Goal: Information Seeking & Learning: Compare options

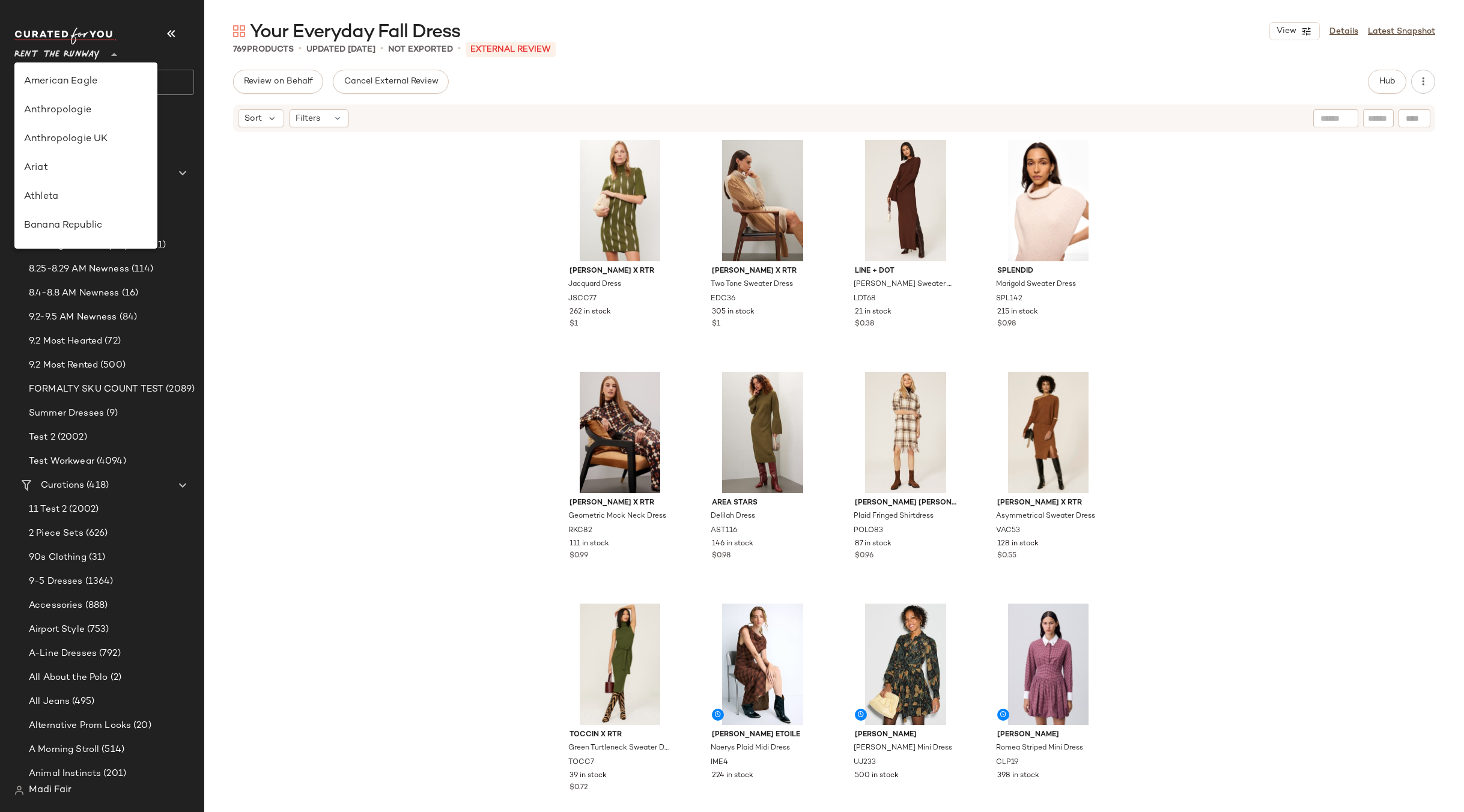
scroll to position [548, 0]
click at [313, 215] on div "[PERSON_NAME] x RTR Jacquard Dress JSCC77 262 in stock $1 [PERSON_NAME] x RTR T…" at bounding box center [834, 490] width 1260 height 715
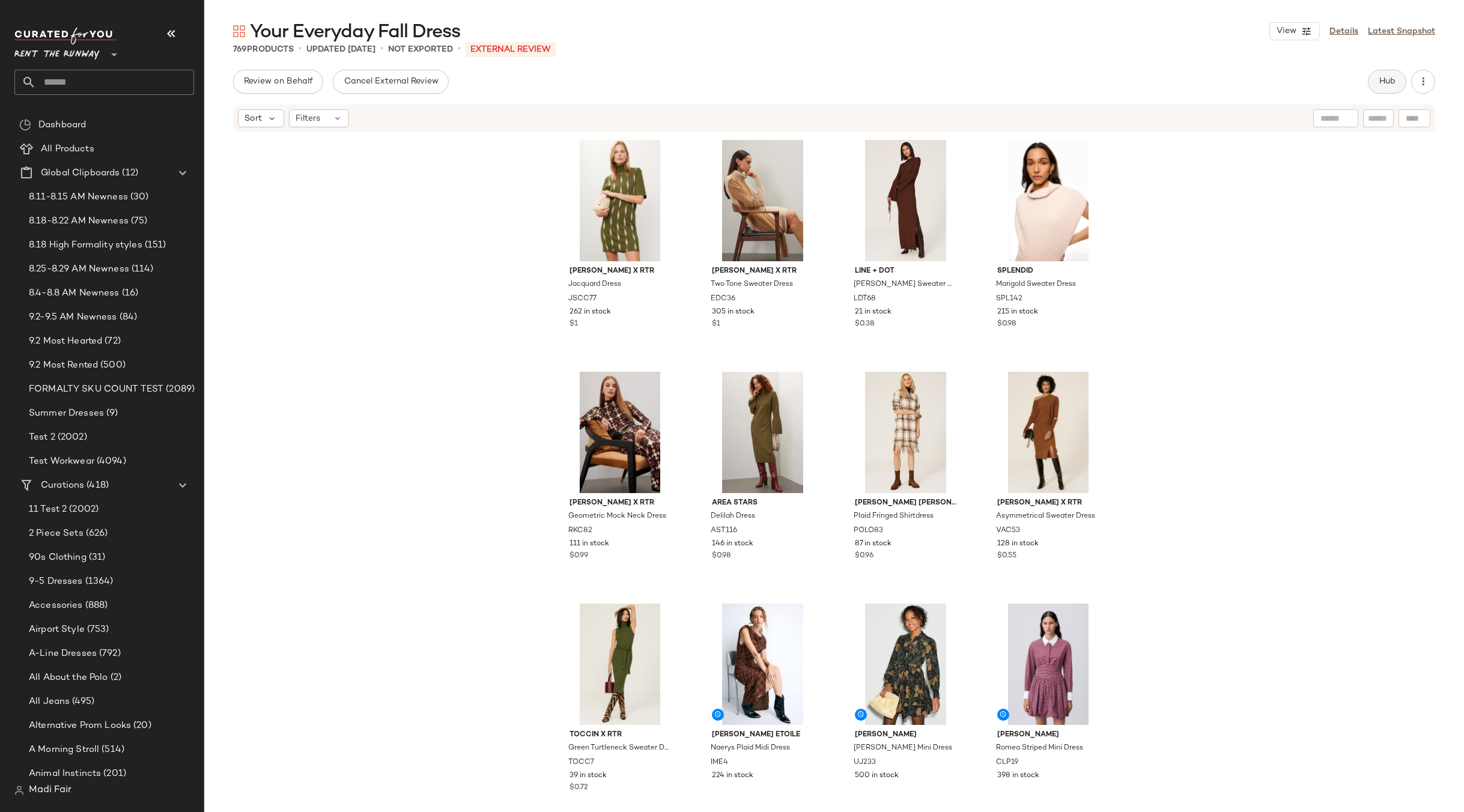
click at [1380, 76] on button "Hub" at bounding box center [1388, 82] width 39 height 24
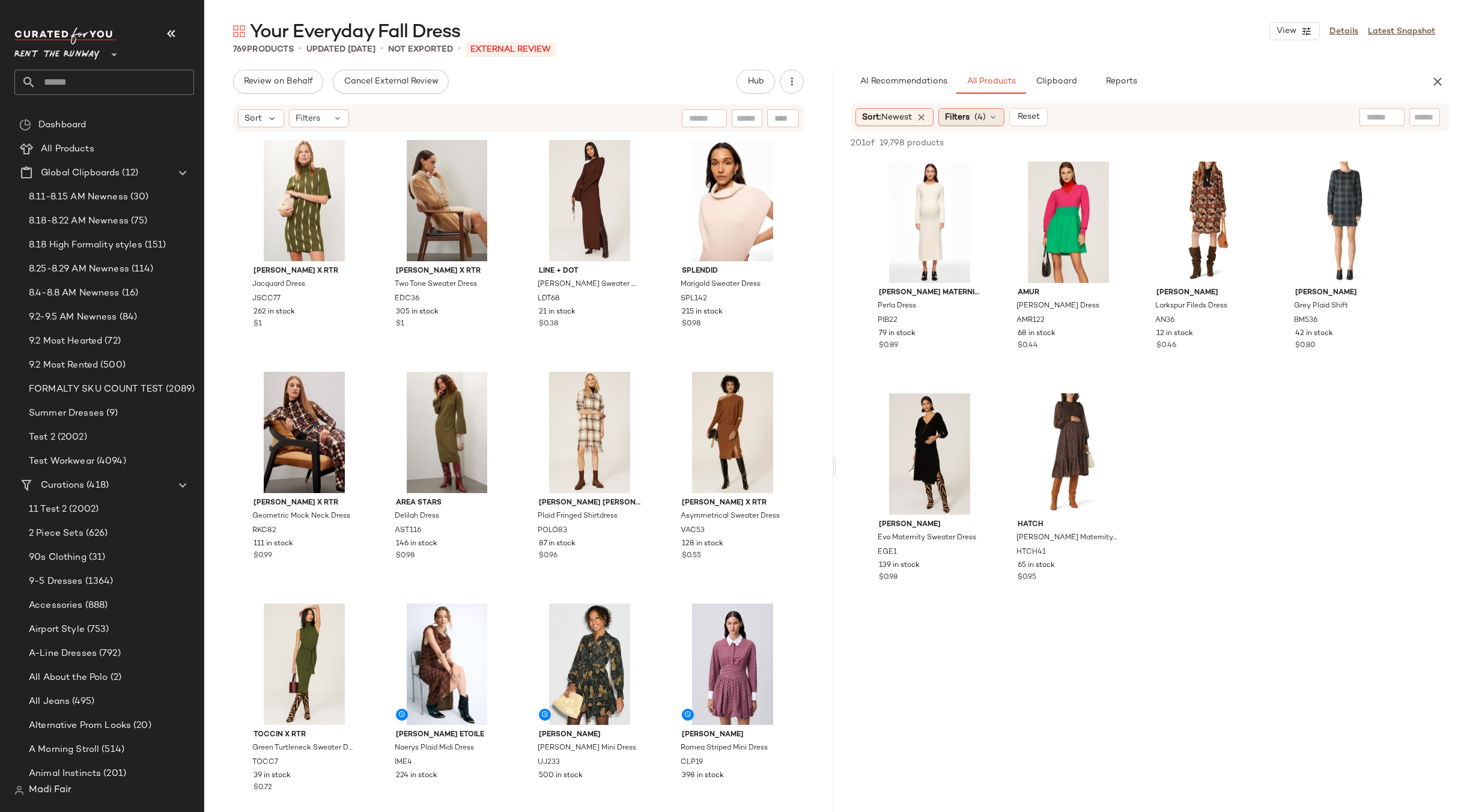
click at [981, 117] on span "(4)" at bounding box center [980, 117] width 11 height 13
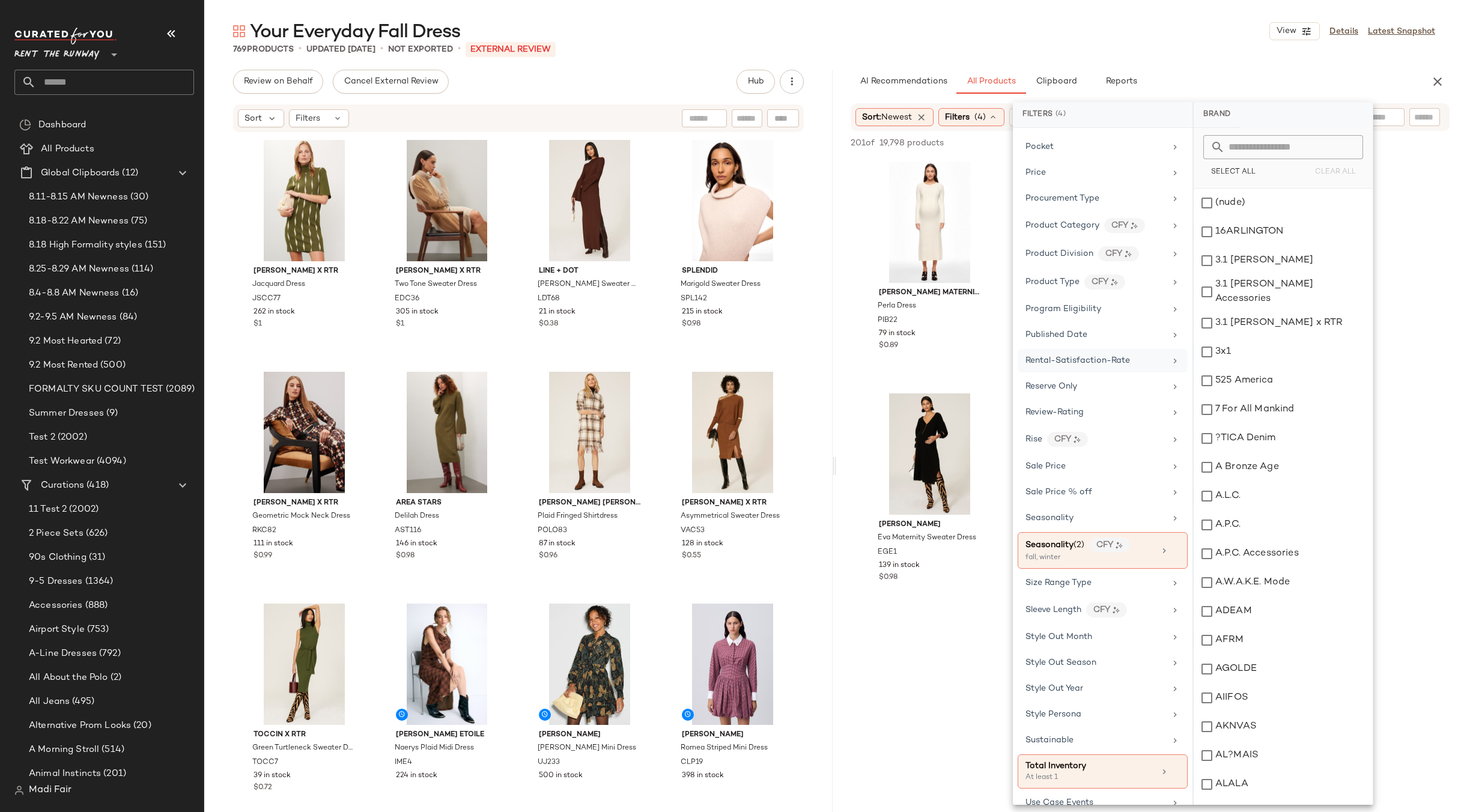
scroll to position [1460, 0]
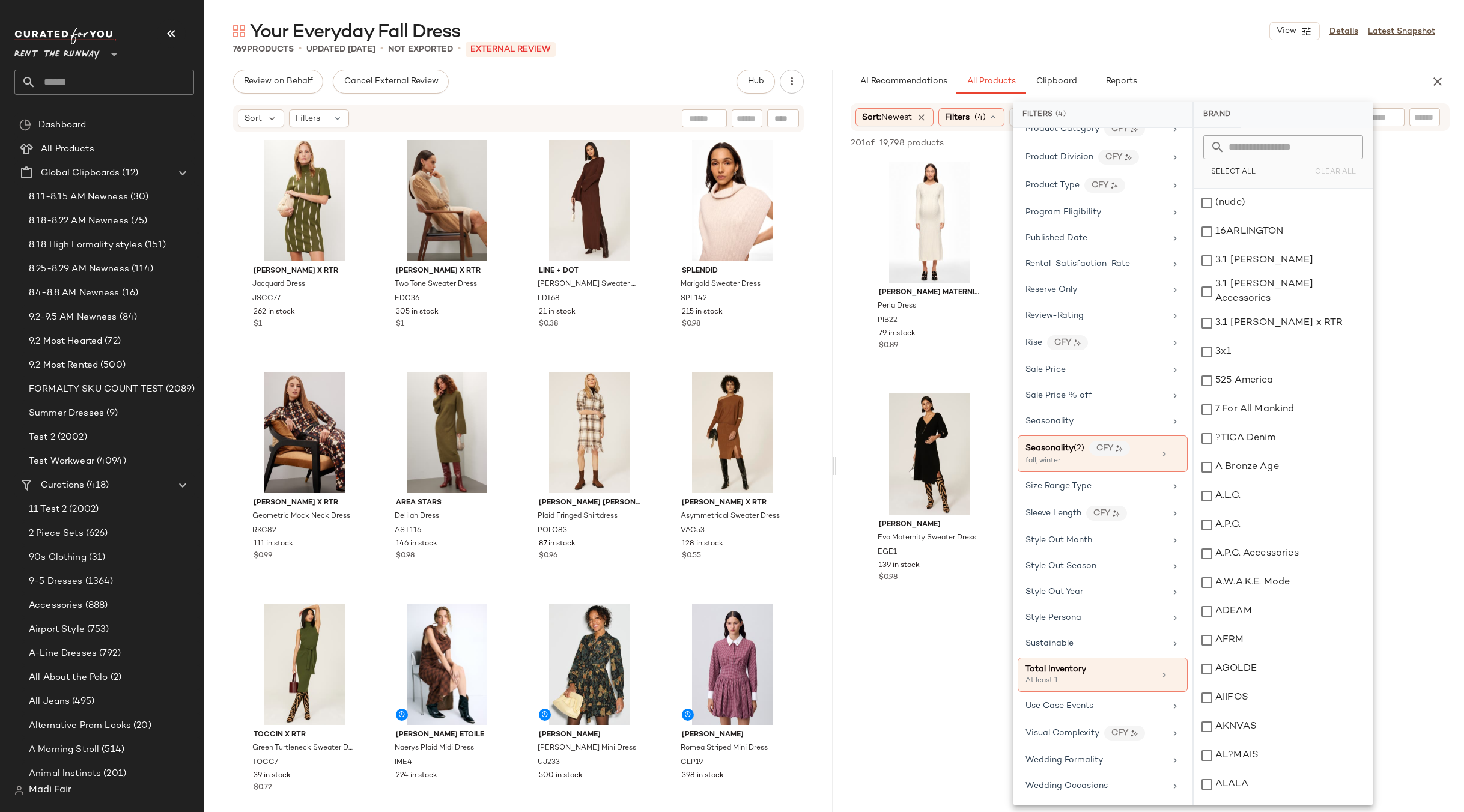
click at [1192, 40] on div "Your Everyday Fall Dress View Details Latest Snapshot" at bounding box center [834, 31] width 1260 height 24
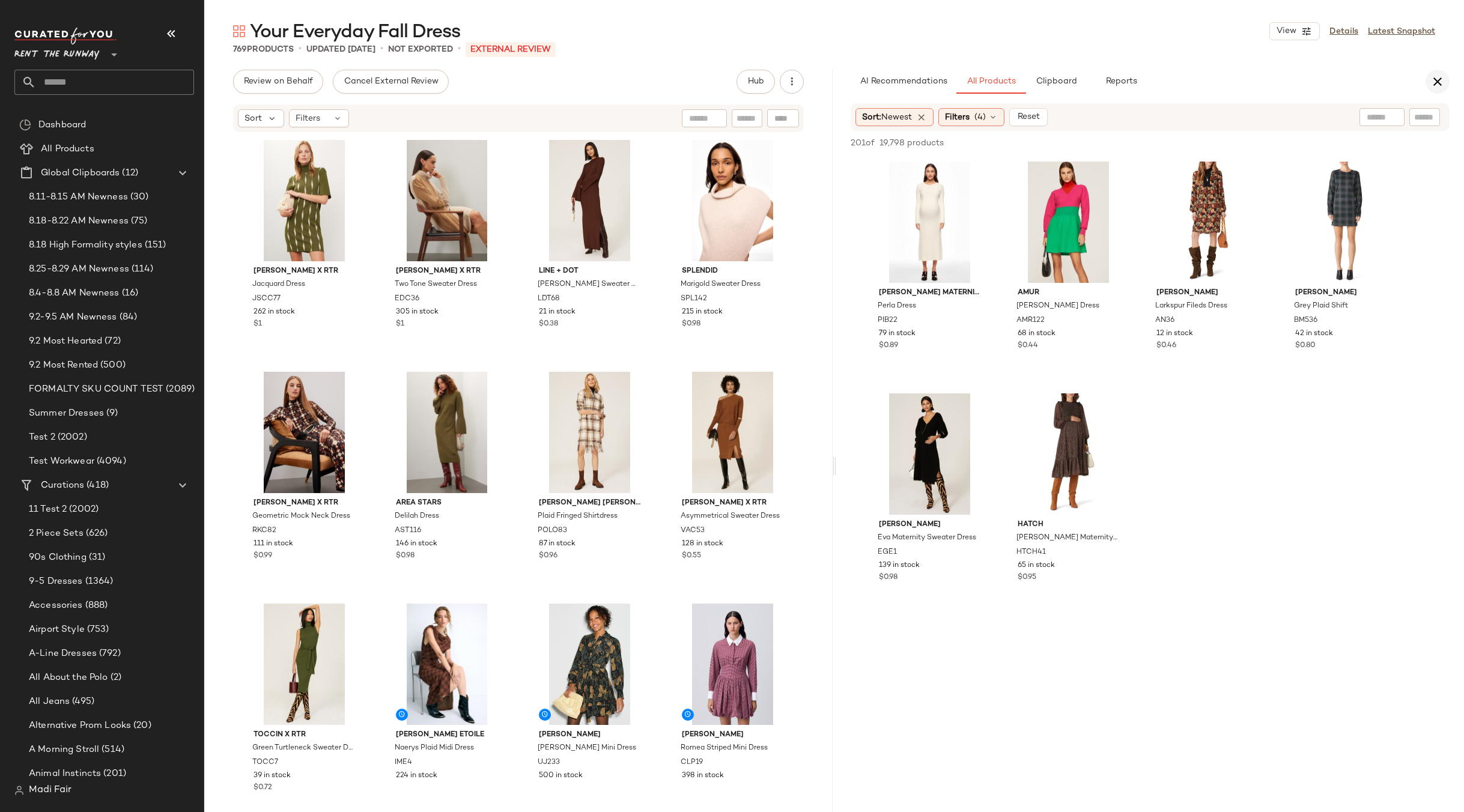
click at [1433, 83] on icon "button" at bounding box center [1437, 82] width 14 height 14
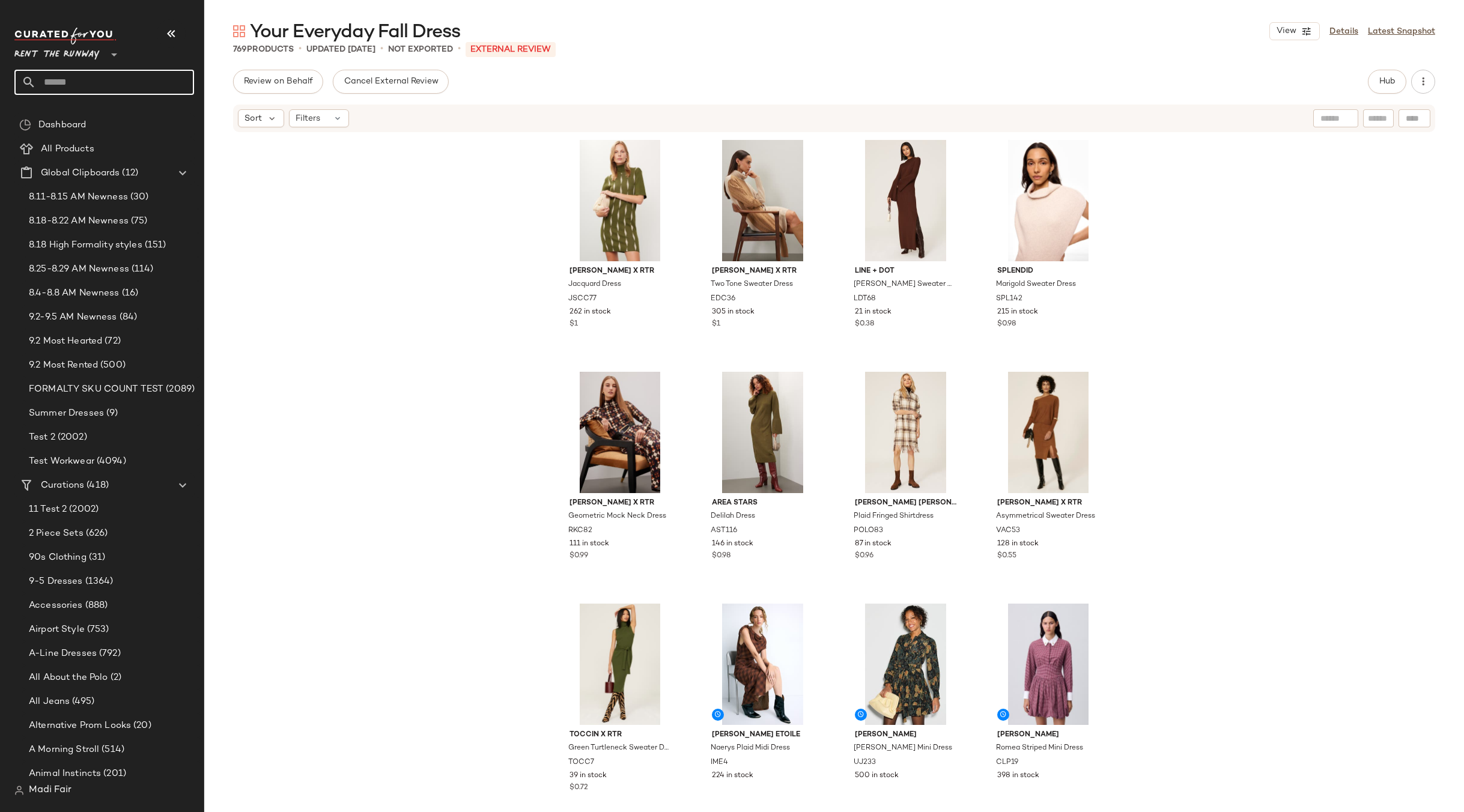
click at [149, 74] on input "text" at bounding box center [115, 82] width 158 height 25
type input "*********"
click at [105, 113] on div "Fall Wedd ing Guest" at bounding box center [105, 117] width 161 height 13
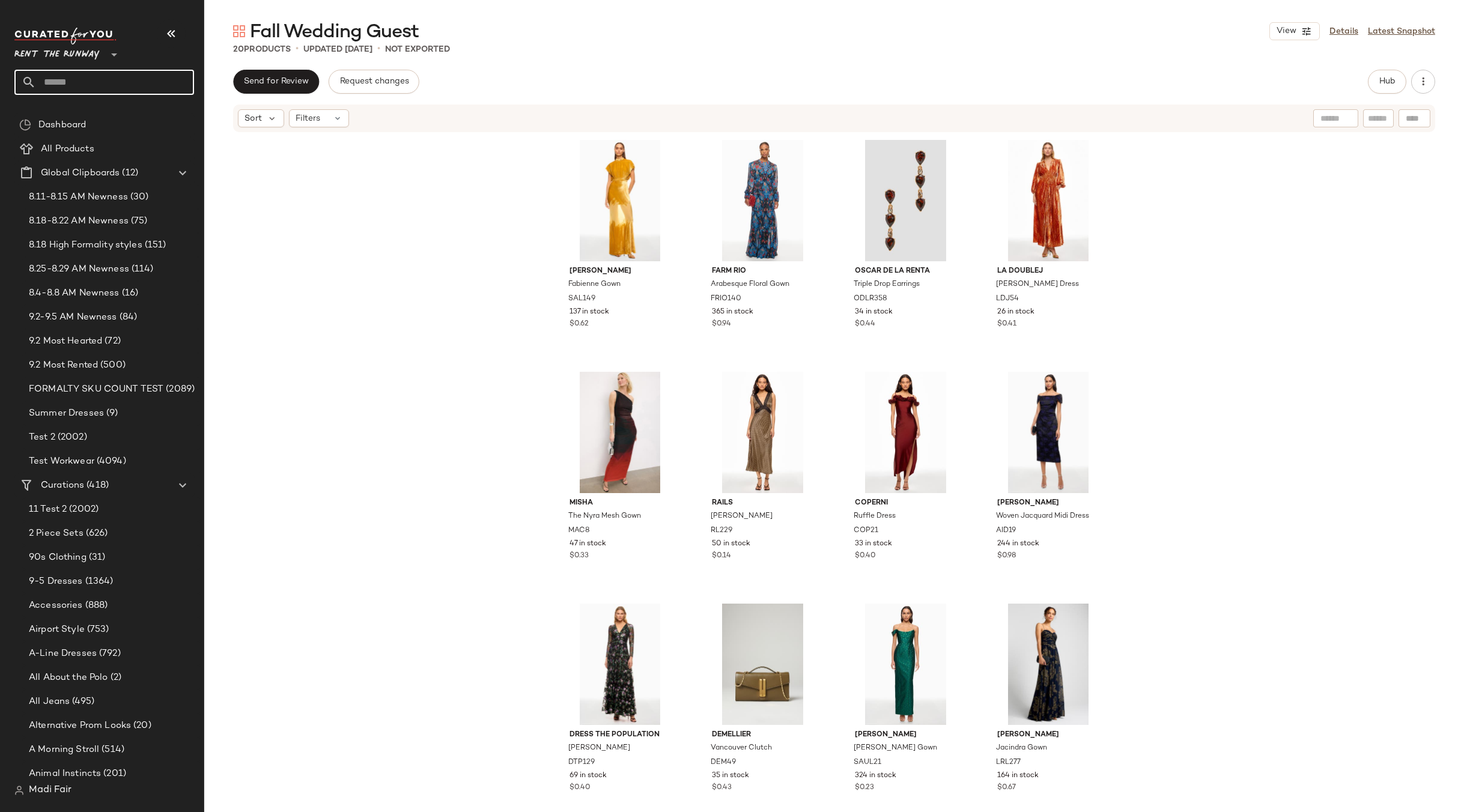
click at [83, 84] on input "text" at bounding box center [115, 82] width 158 height 25
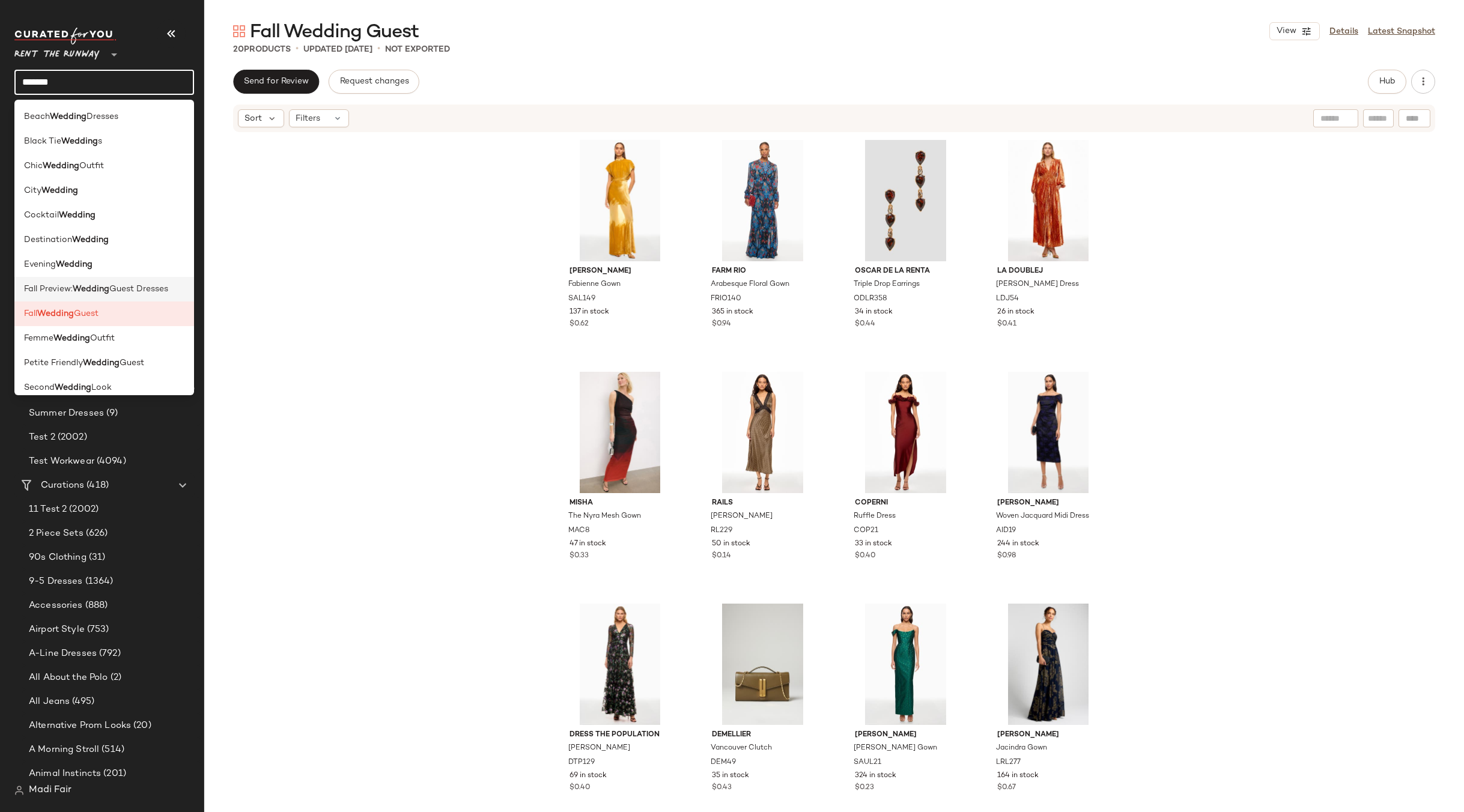
type input "*******"
click at [104, 292] on b "Wedding" at bounding box center [91, 289] width 37 height 13
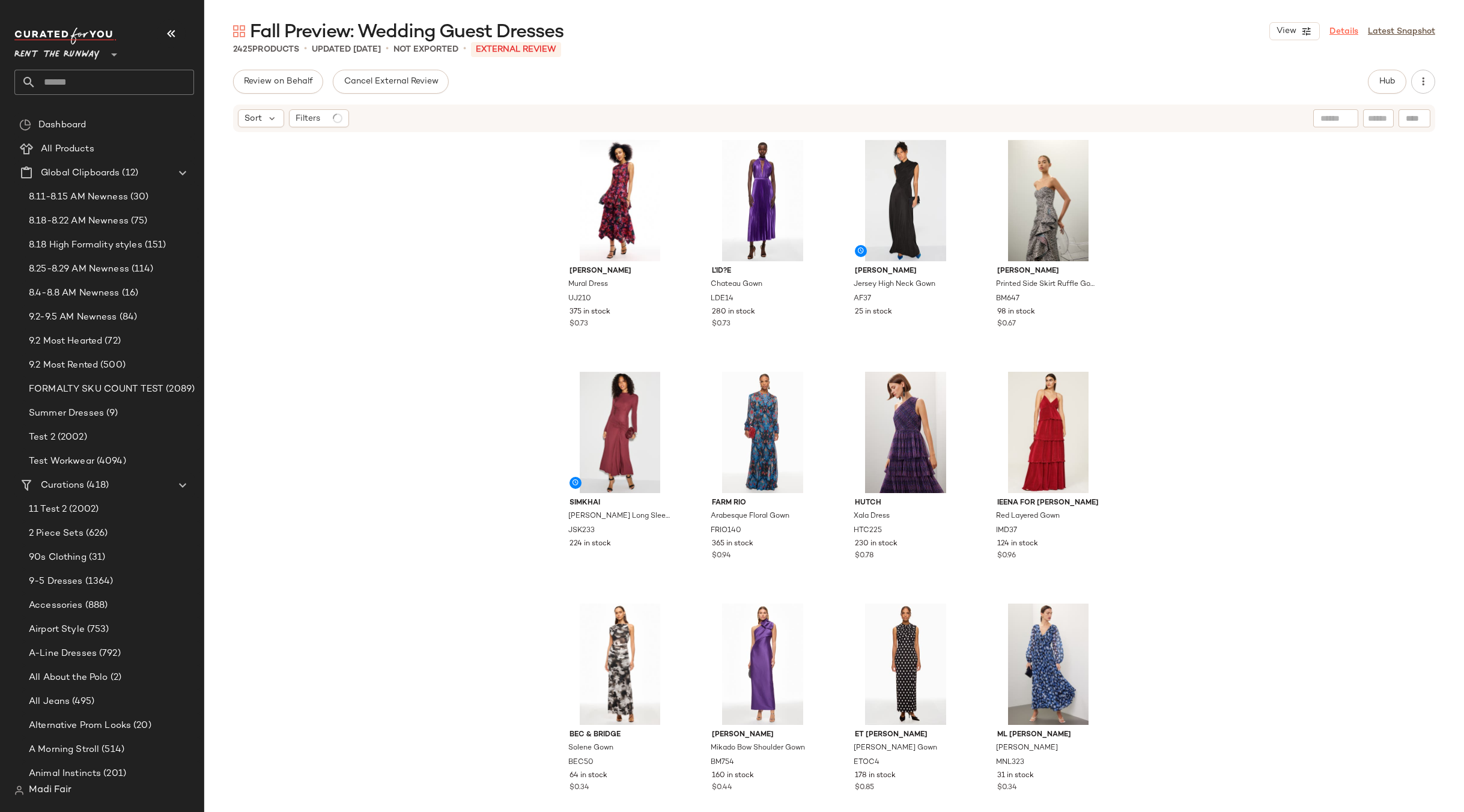
click at [1347, 34] on link "Details" at bounding box center [1344, 31] width 29 height 13
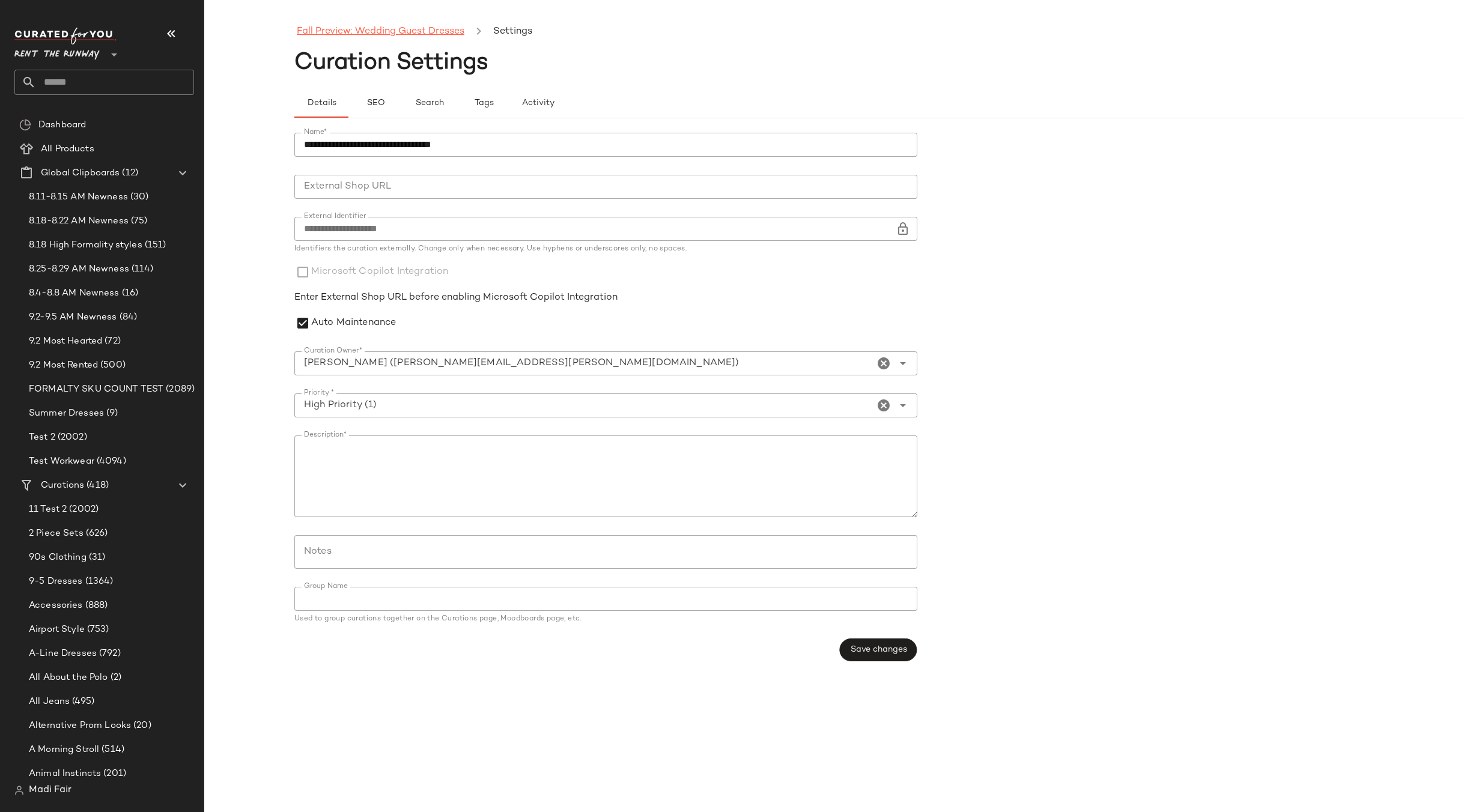
click at [341, 32] on link "Fall Preview: Wedding Guest Dresses" at bounding box center [380, 31] width 168 height 15
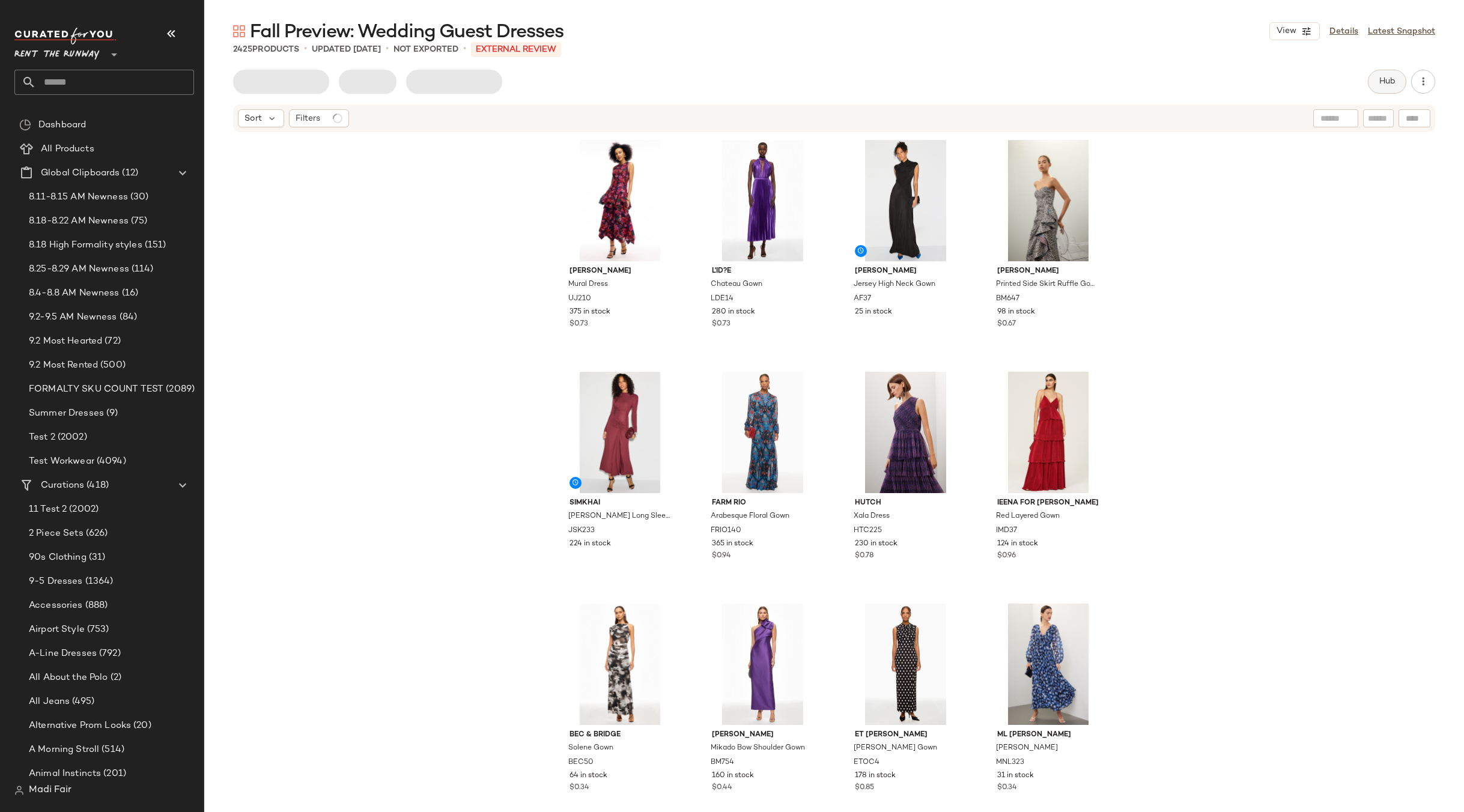
click at [1381, 83] on span "Hub" at bounding box center [1387, 82] width 17 height 10
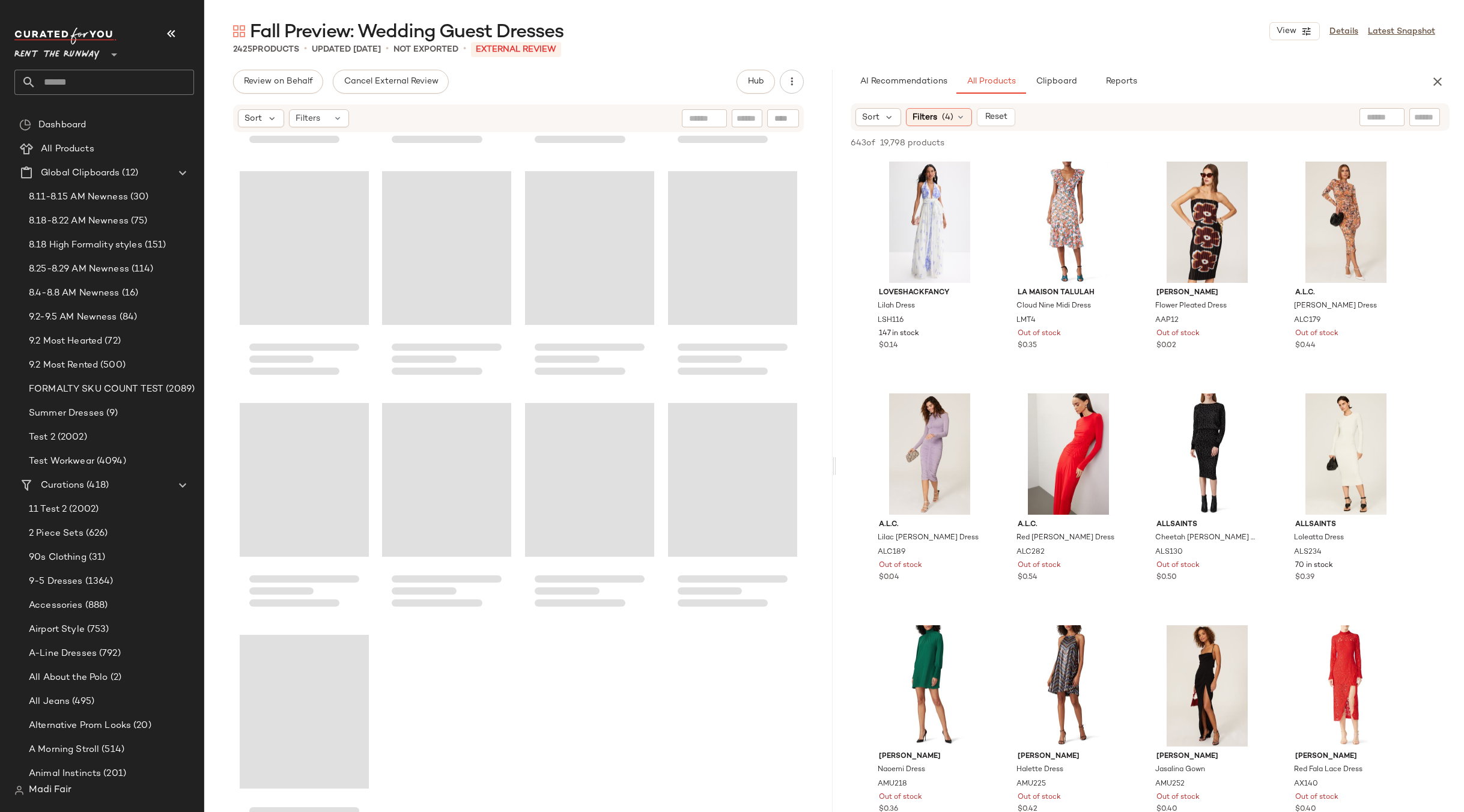
scroll to position [140065, 0]
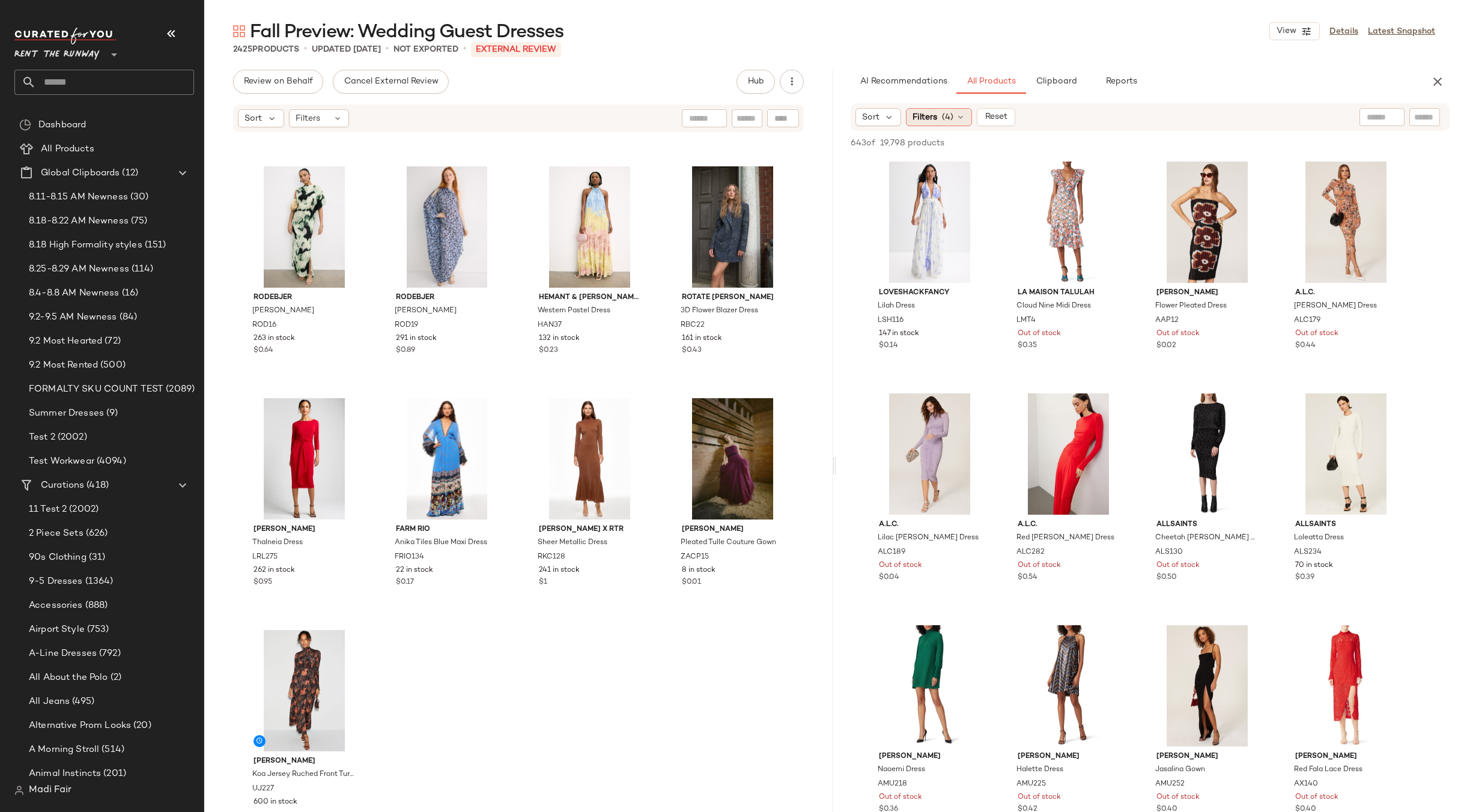
click at [966, 110] on div "Filters (4)" at bounding box center [939, 117] width 66 height 18
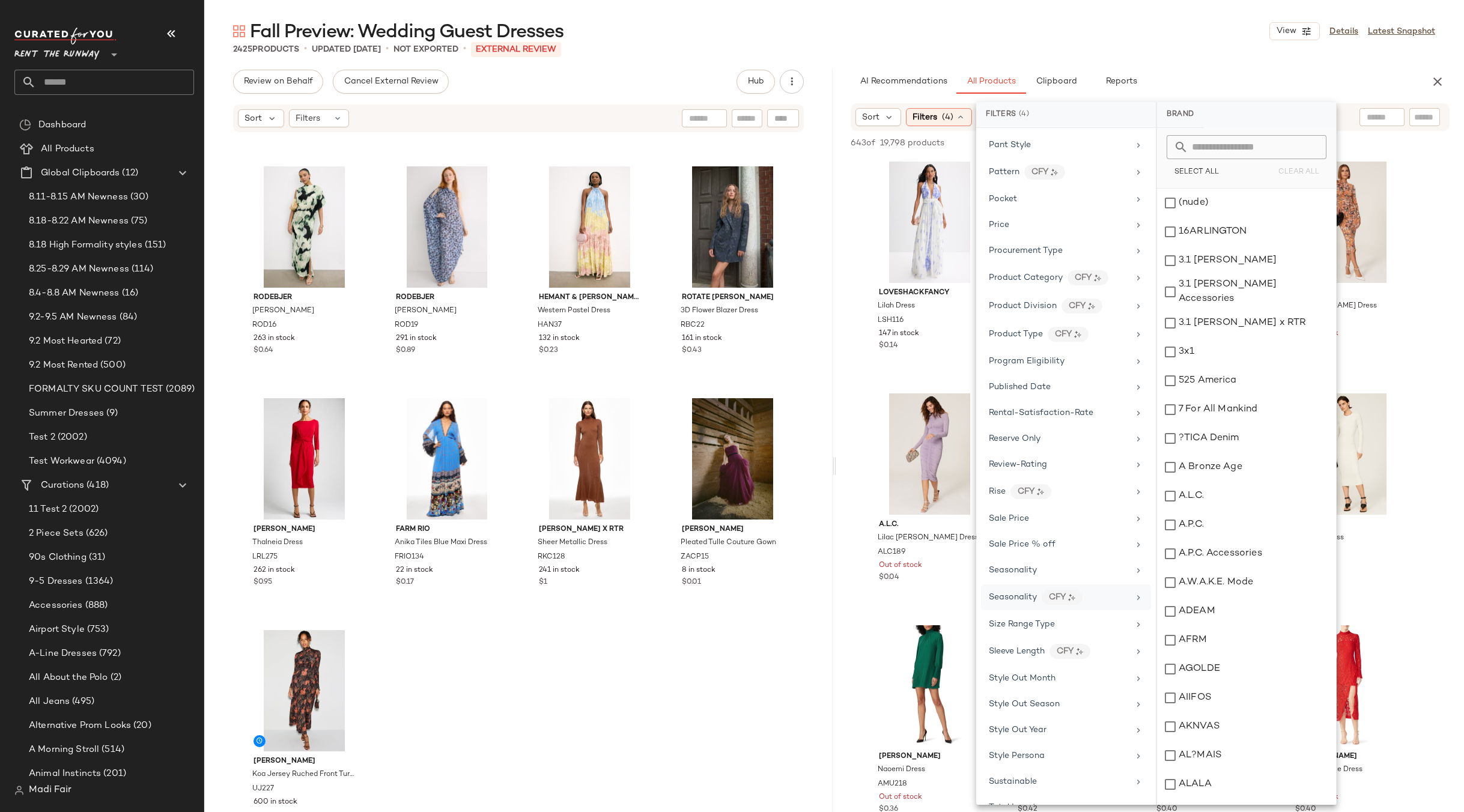
scroll to position [1460, 0]
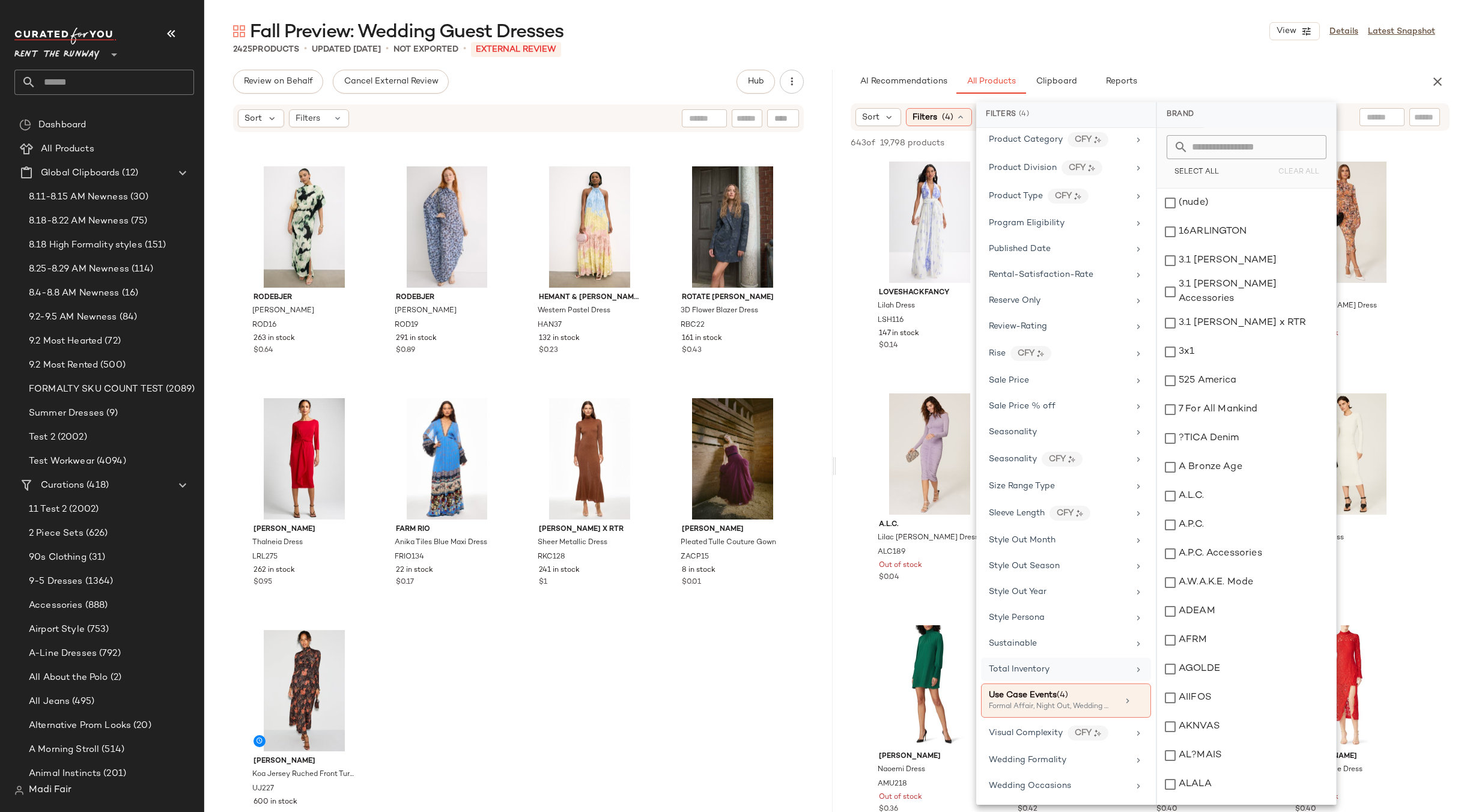
click at [1054, 670] on div "Total Inventory" at bounding box center [1059, 670] width 140 height 13
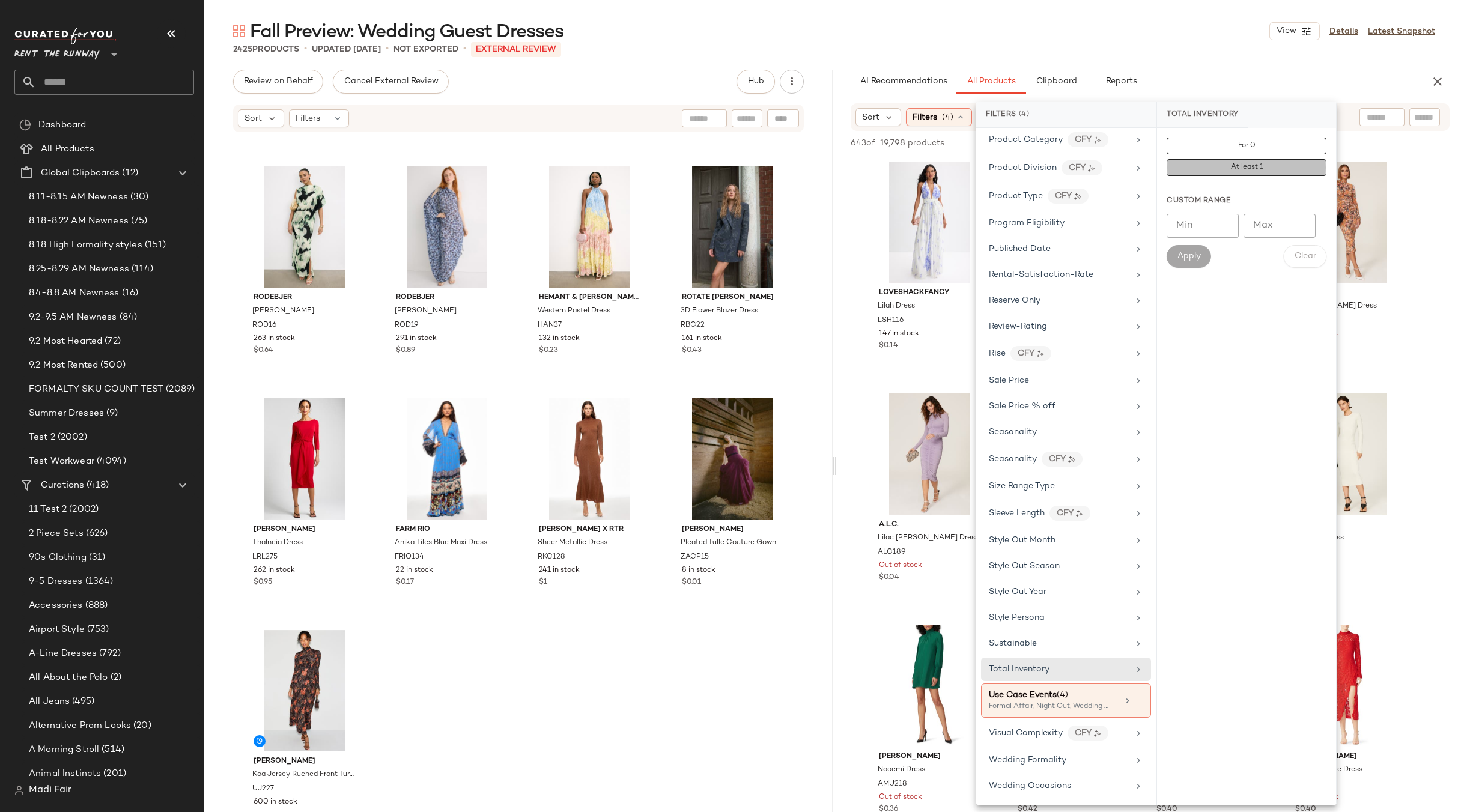
click at [1222, 169] on button "At least 1" at bounding box center [1246, 167] width 160 height 17
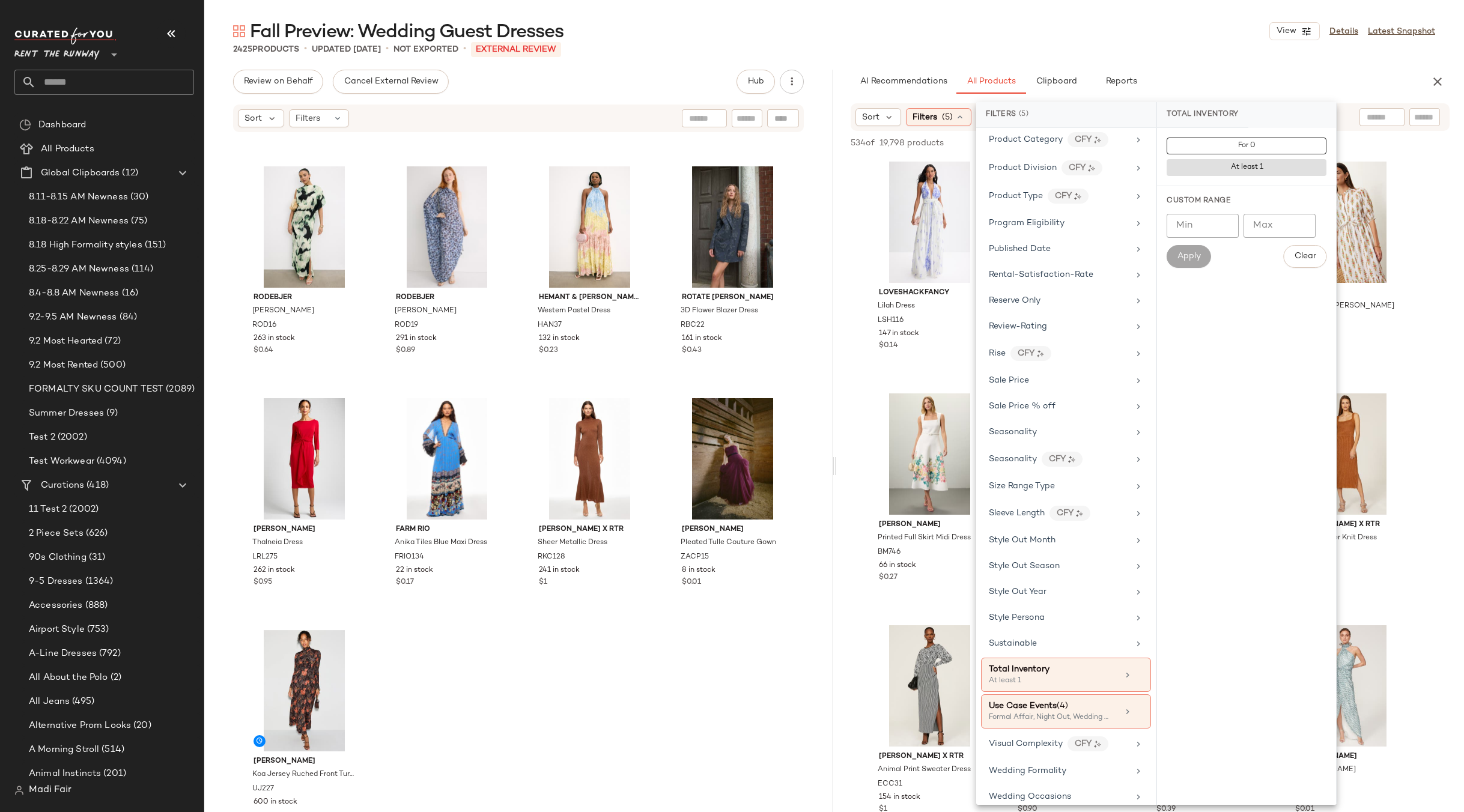
click at [1169, 52] on div "2425 Products • updated [DATE] • Not Exported • External REVIEW" at bounding box center [834, 49] width 1260 height 12
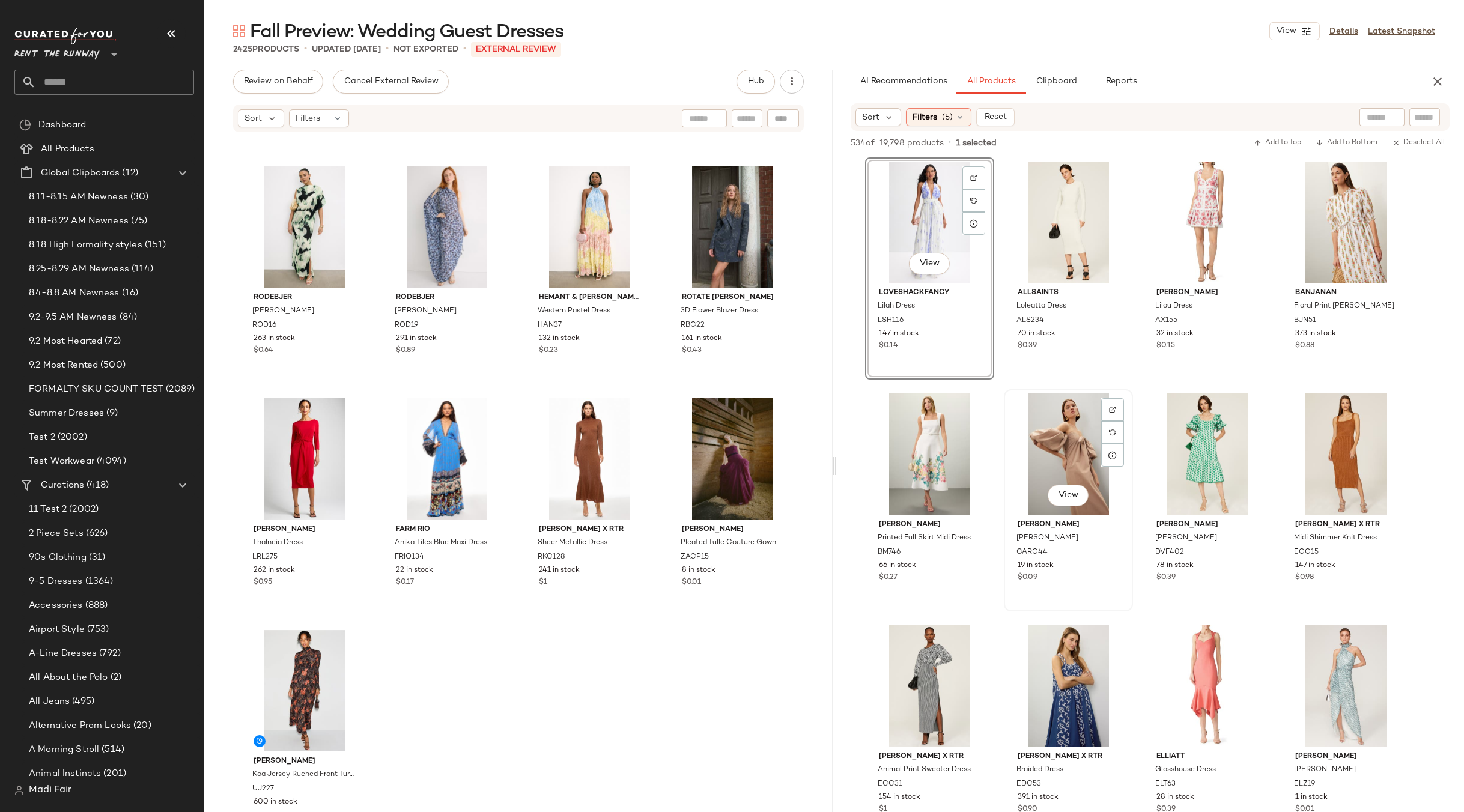
click at [1081, 437] on div "View" at bounding box center [1068, 454] width 121 height 121
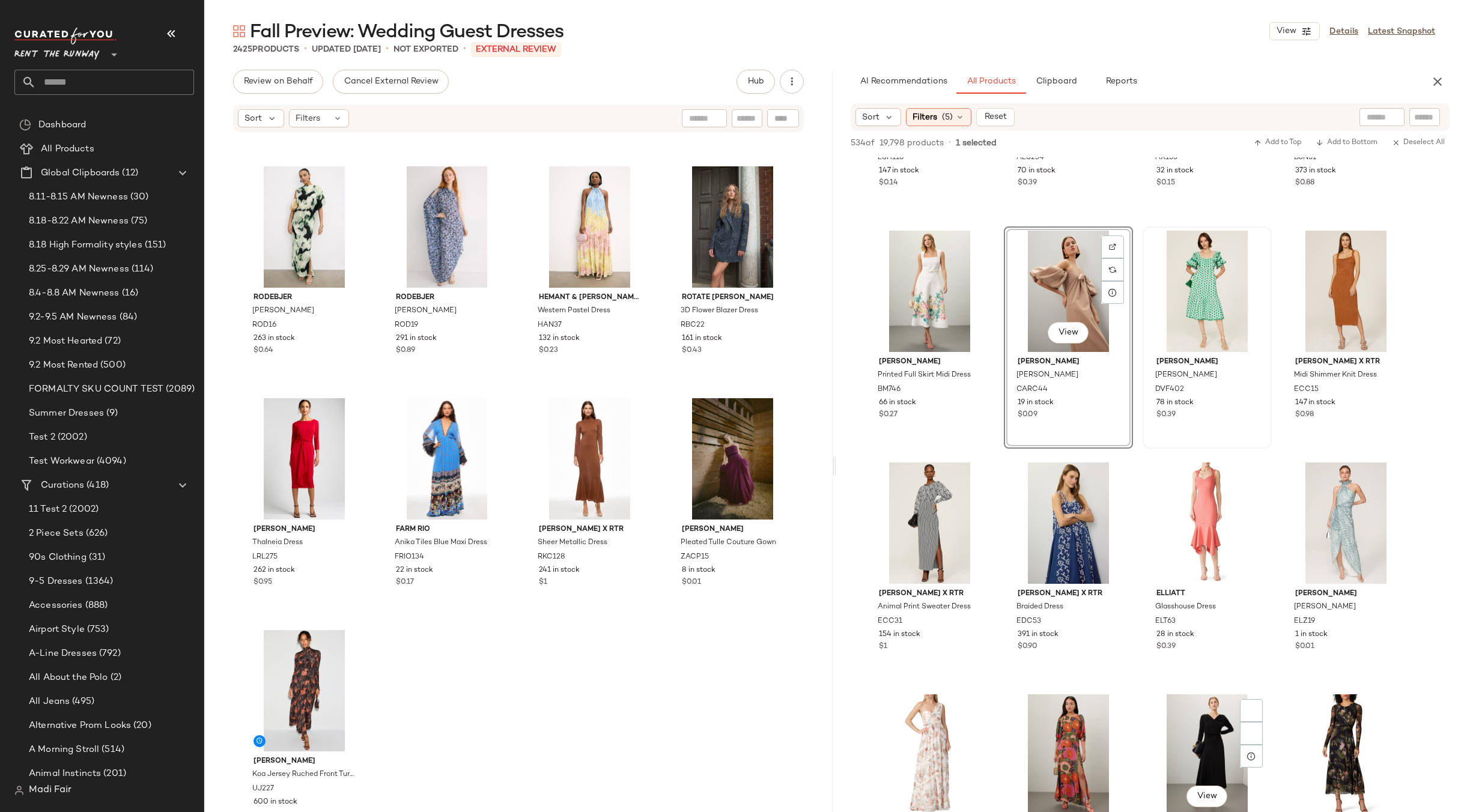
scroll to position [0, 0]
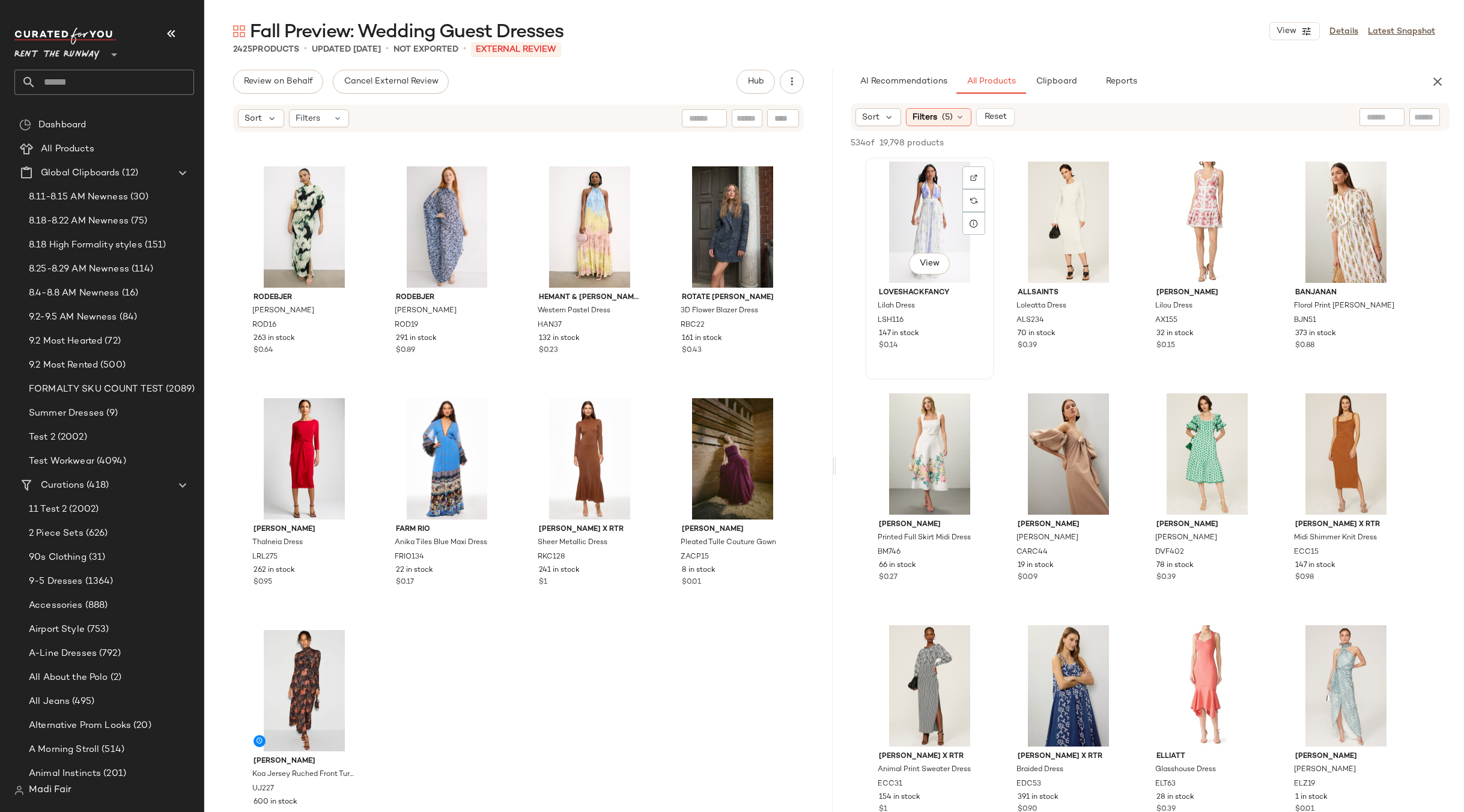
click at [907, 207] on div "View" at bounding box center [929, 222] width 121 height 121
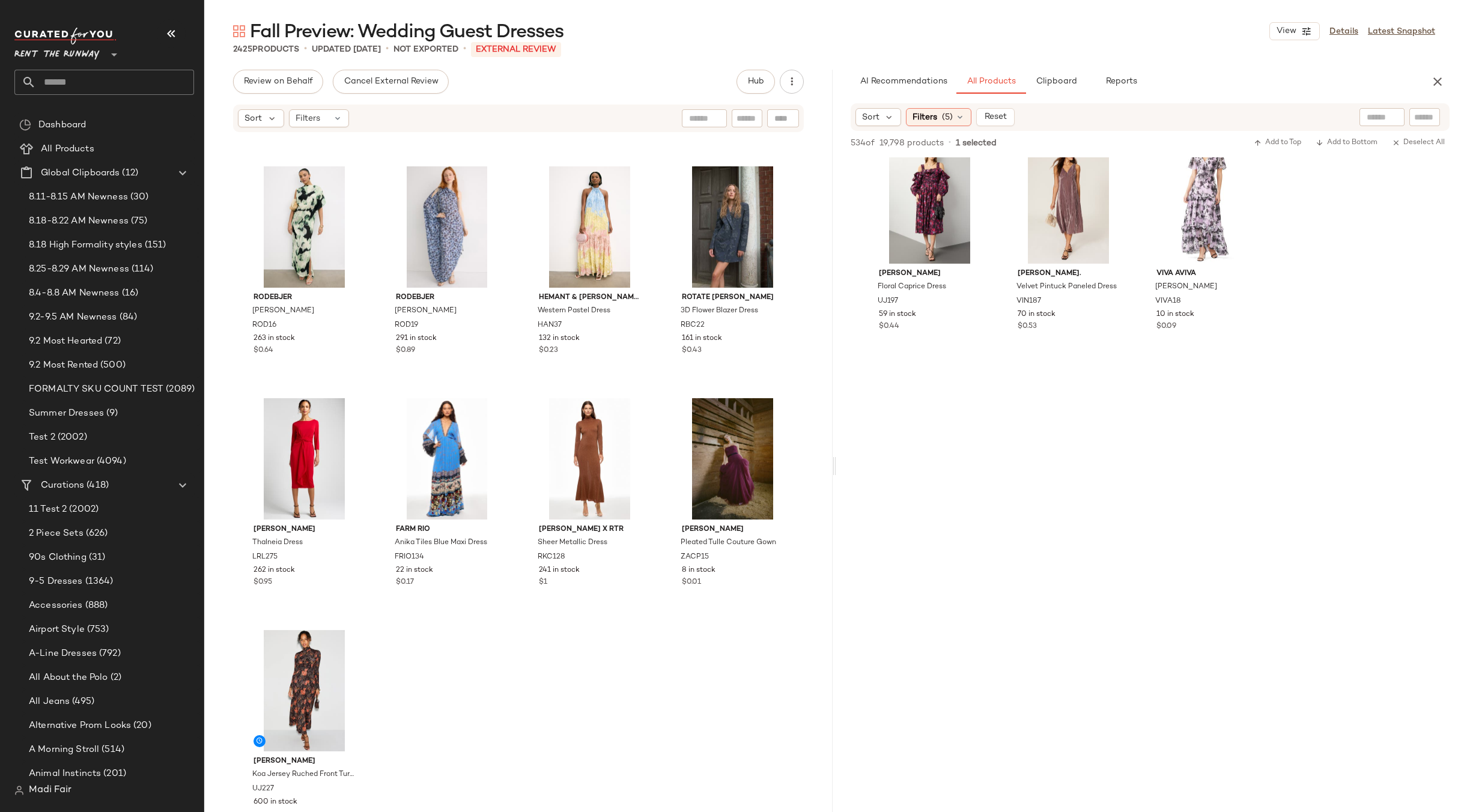
scroll to position [8291, 0]
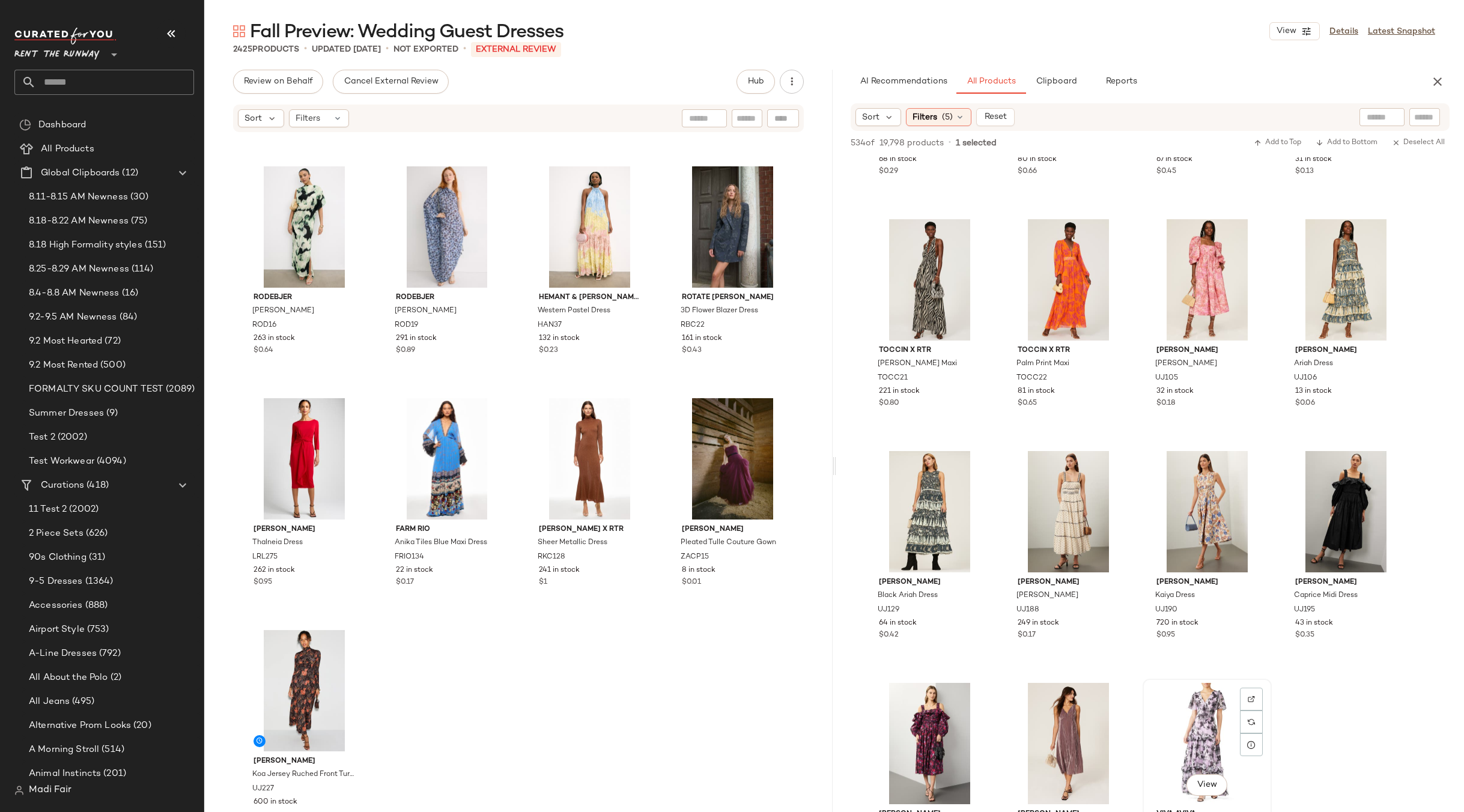
click at [1207, 712] on div "View" at bounding box center [1208, 744] width 121 height 121
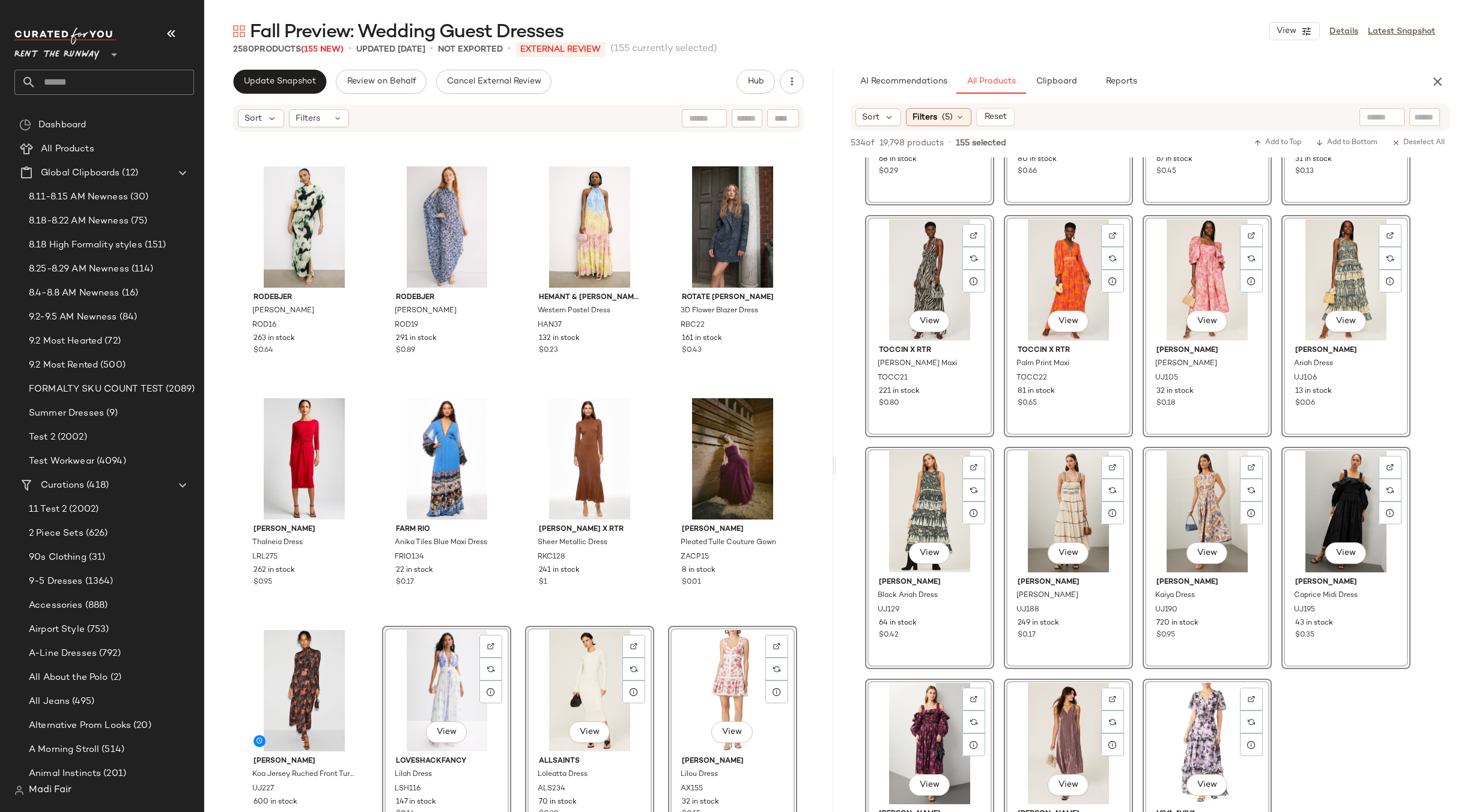
click at [517, 614] on div "Cult Gaia Franco Knit Dress CULTR8 245 in stock $0.02 Staud Black Floral [PERSO…" at bounding box center [519, 490] width 629 height 715
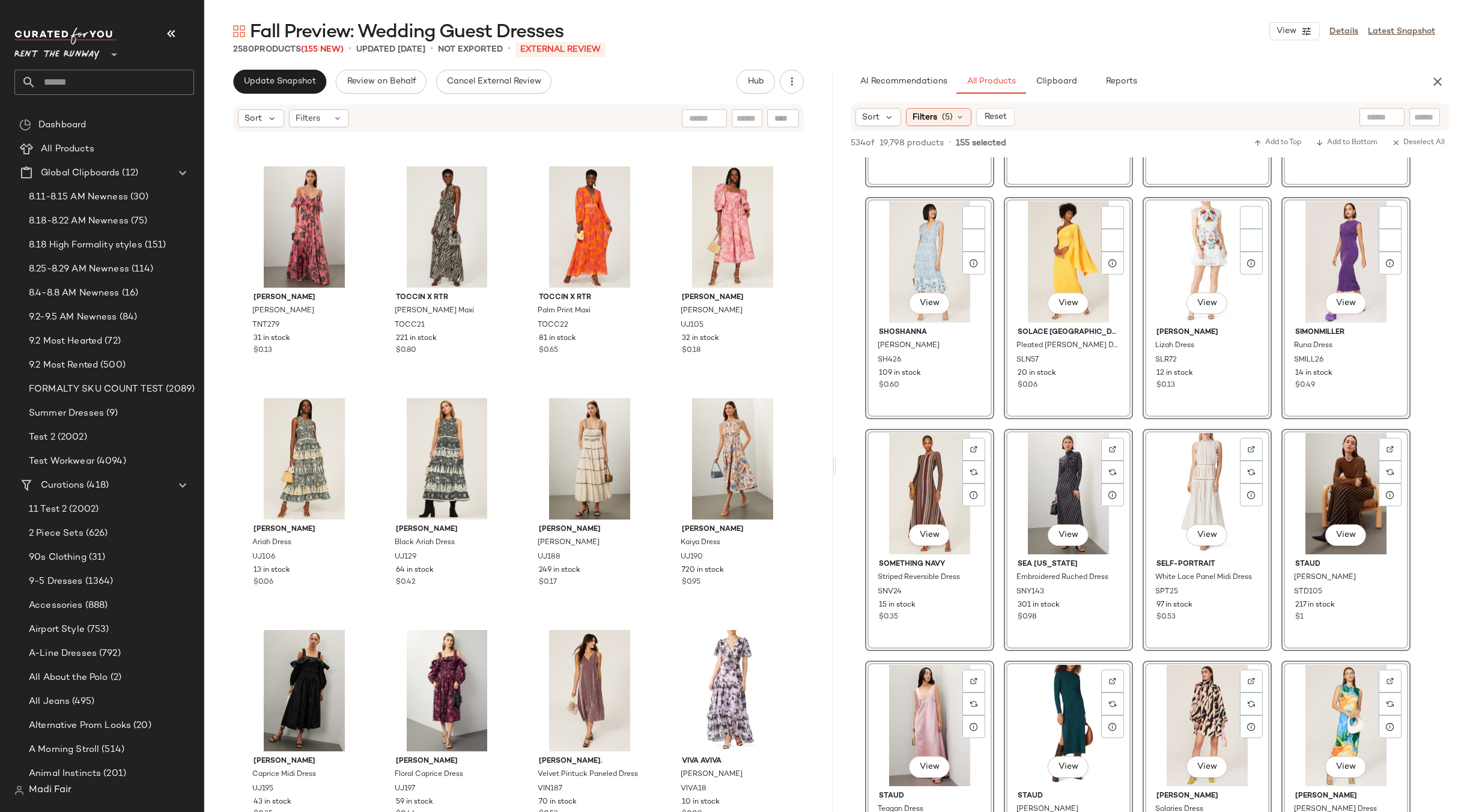
scroll to position [6729, 0]
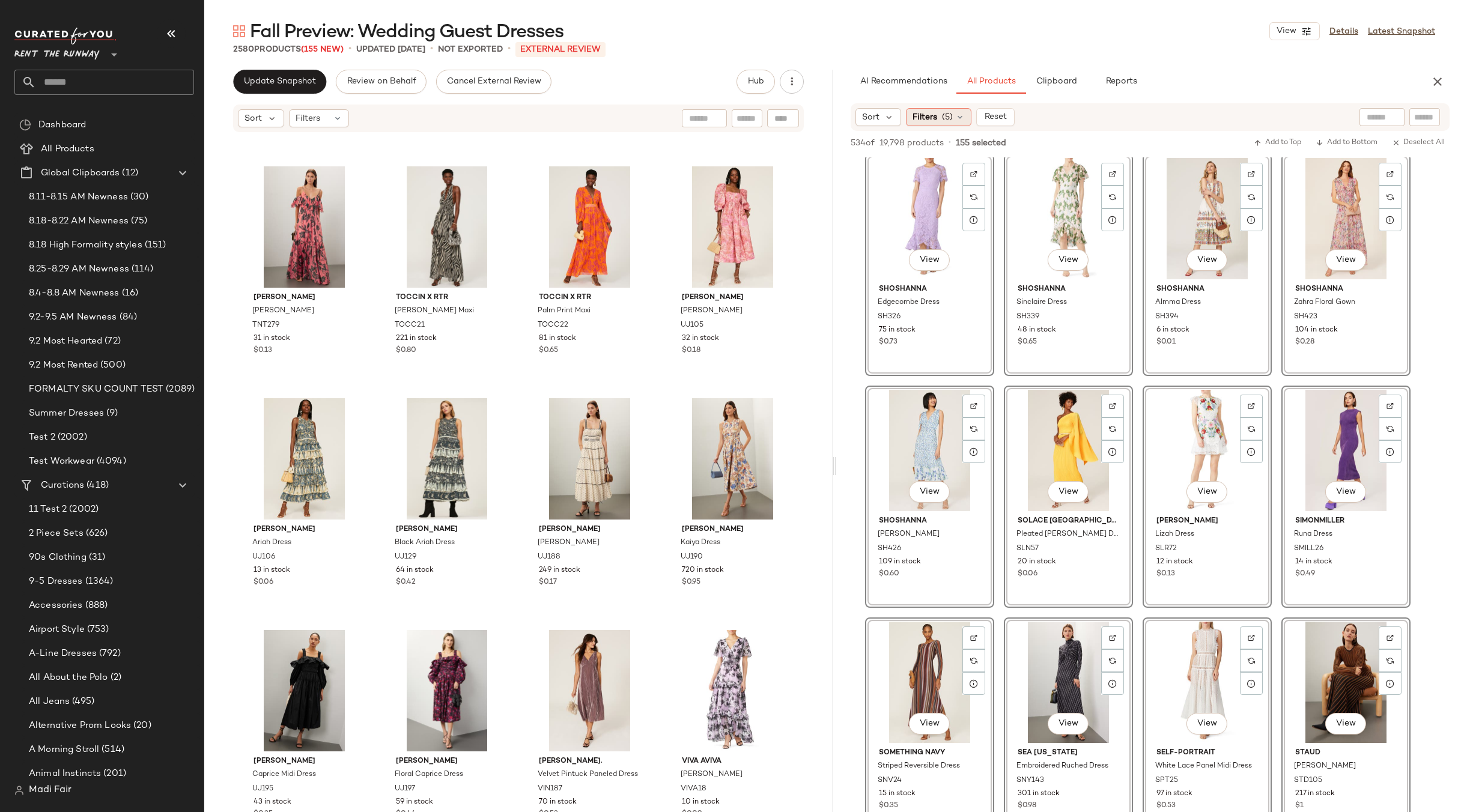
click at [925, 113] on span "Filters" at bounding box center [925, 117] width 25 height 13
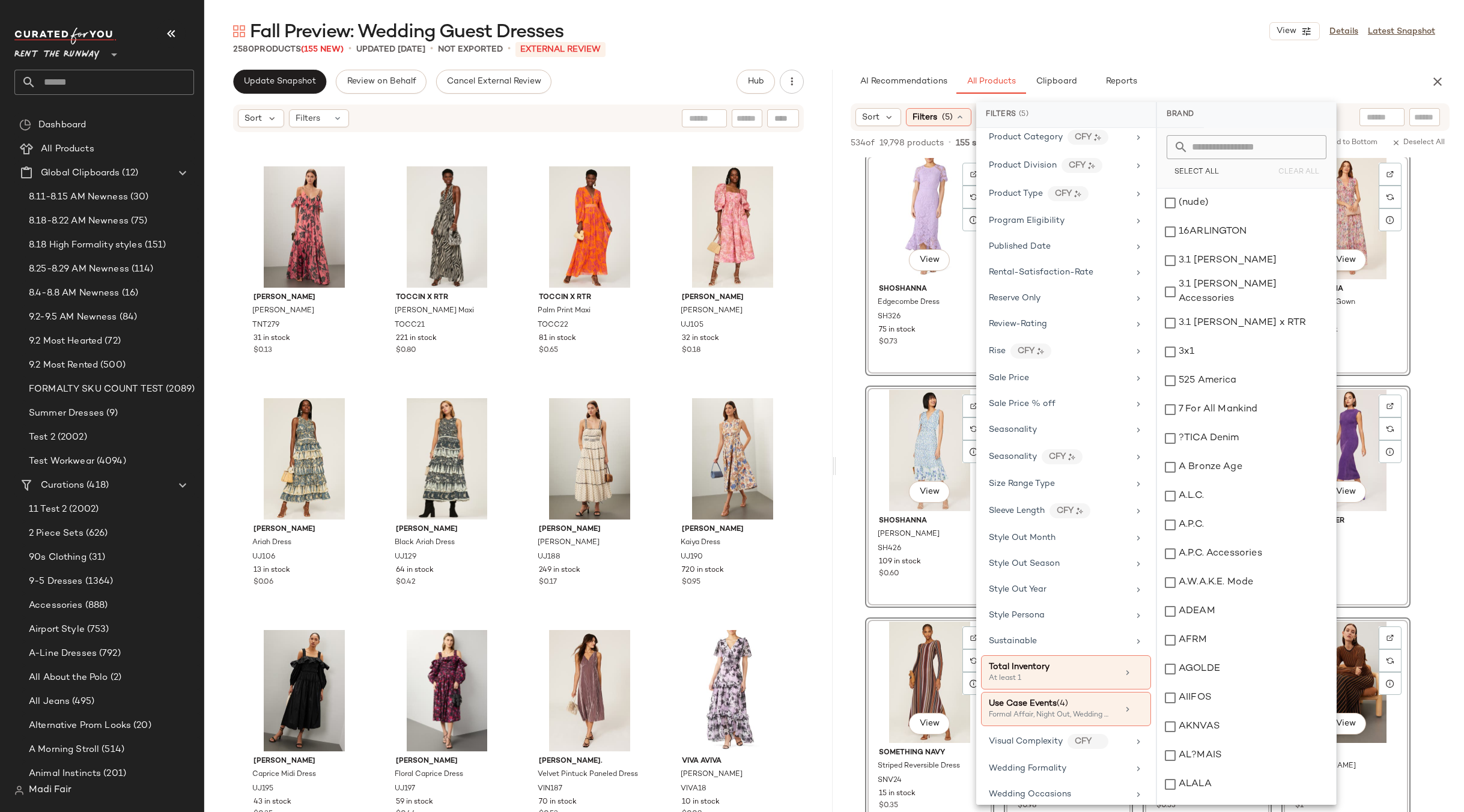
scroll to position [1471, 0]
click at [653, 621] on div "byTiMo Bloom 50s Dress TMO26 22 in stock $0.30 [PERSON_NAME] [PERSON_NAME] TNT1…" at bounding box center [519, 490] width 629 height 715
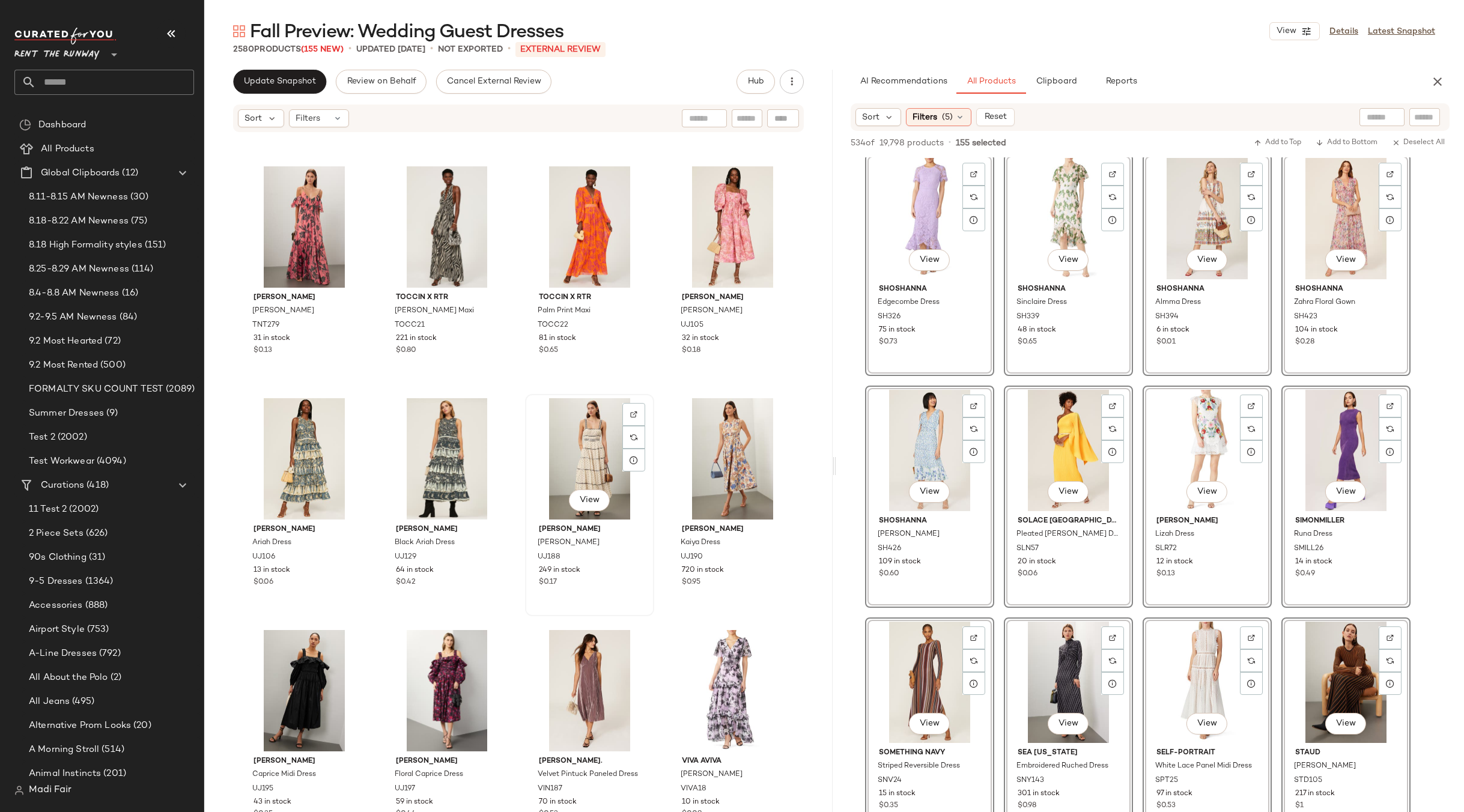
click at [588, 457] on div "View" at bounding box center [589, 458] width 121 height 121
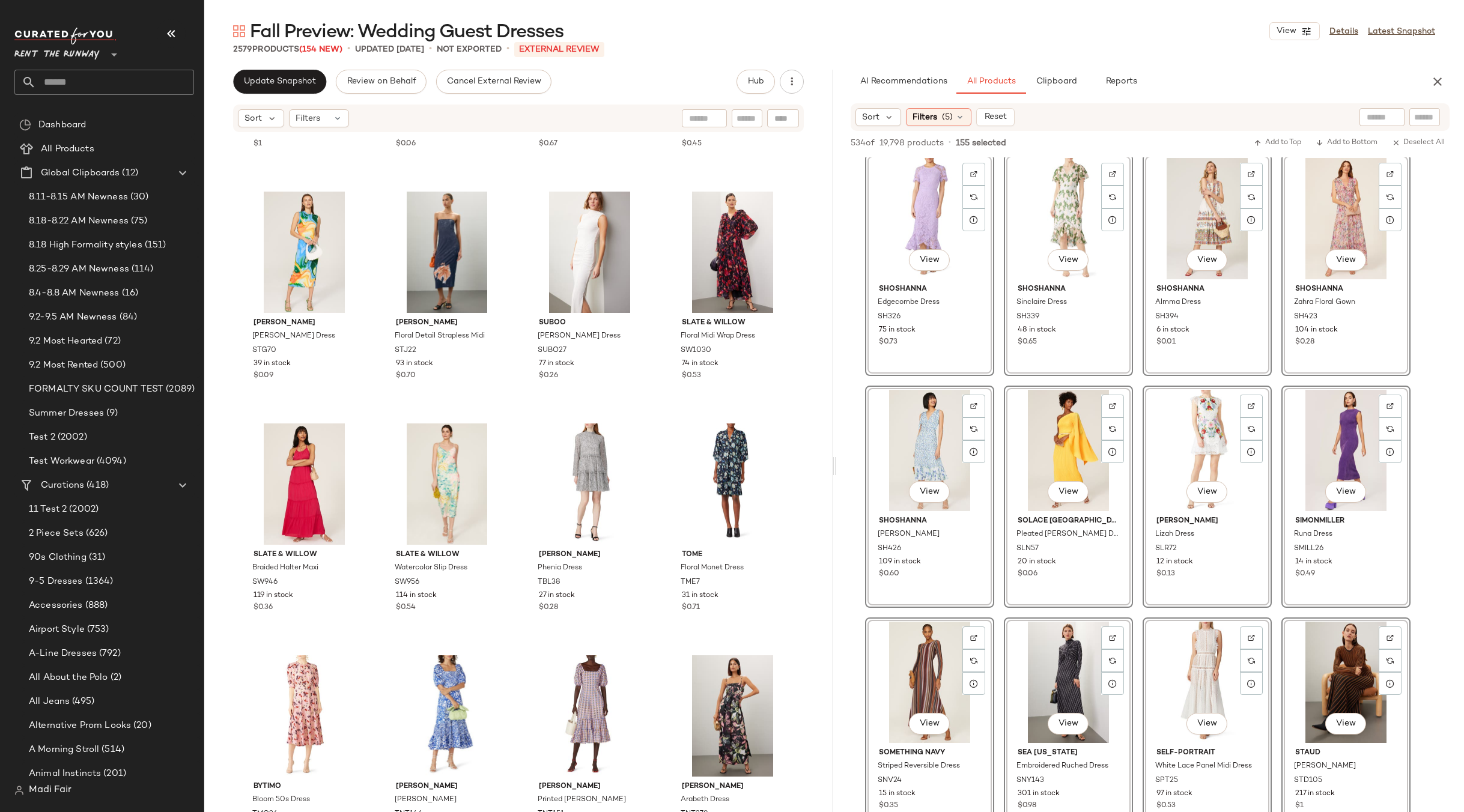
scroll to position [147857, 0]
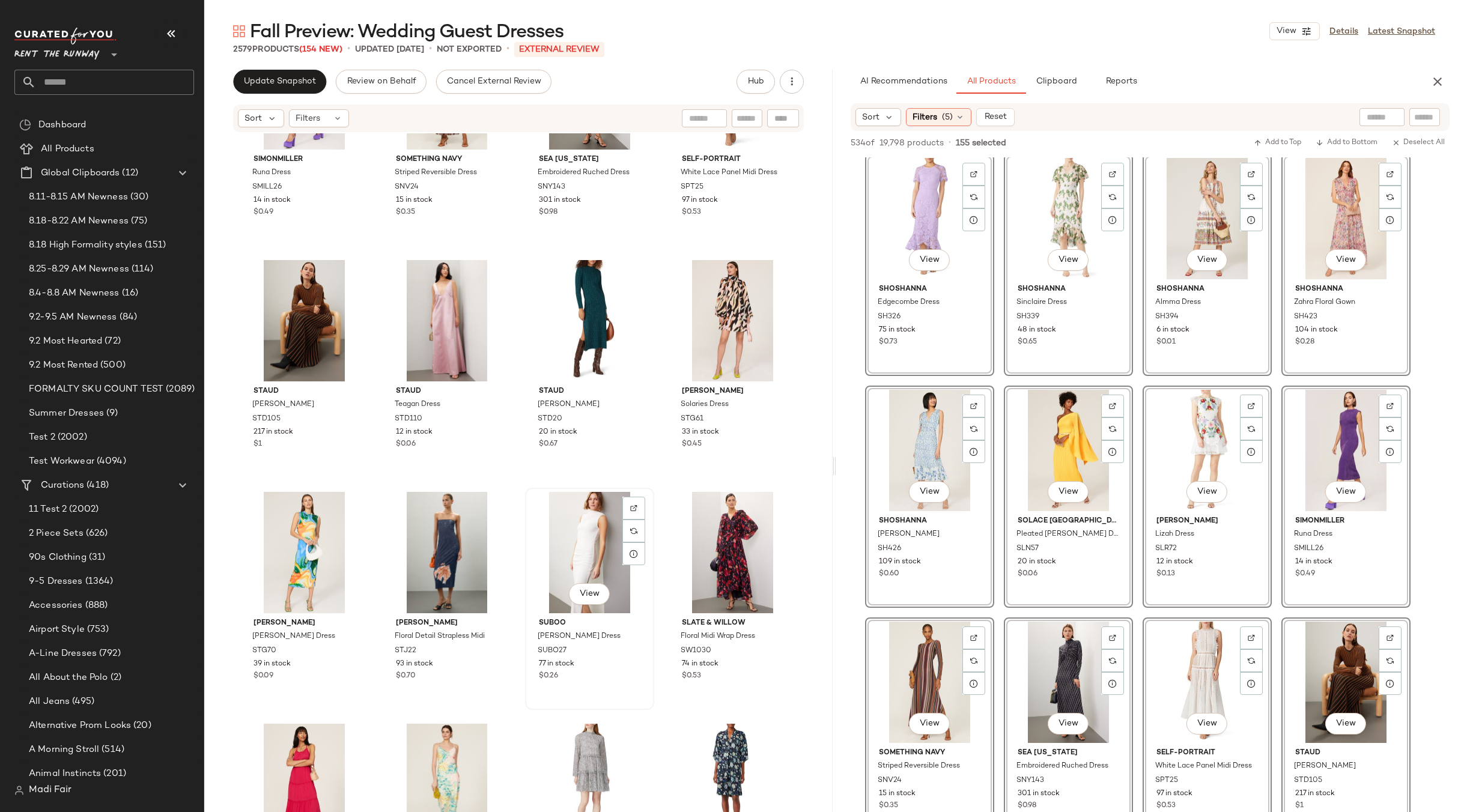
click at [591, 524] on div "View" at bounding box center [589, 552] width 121 height 121
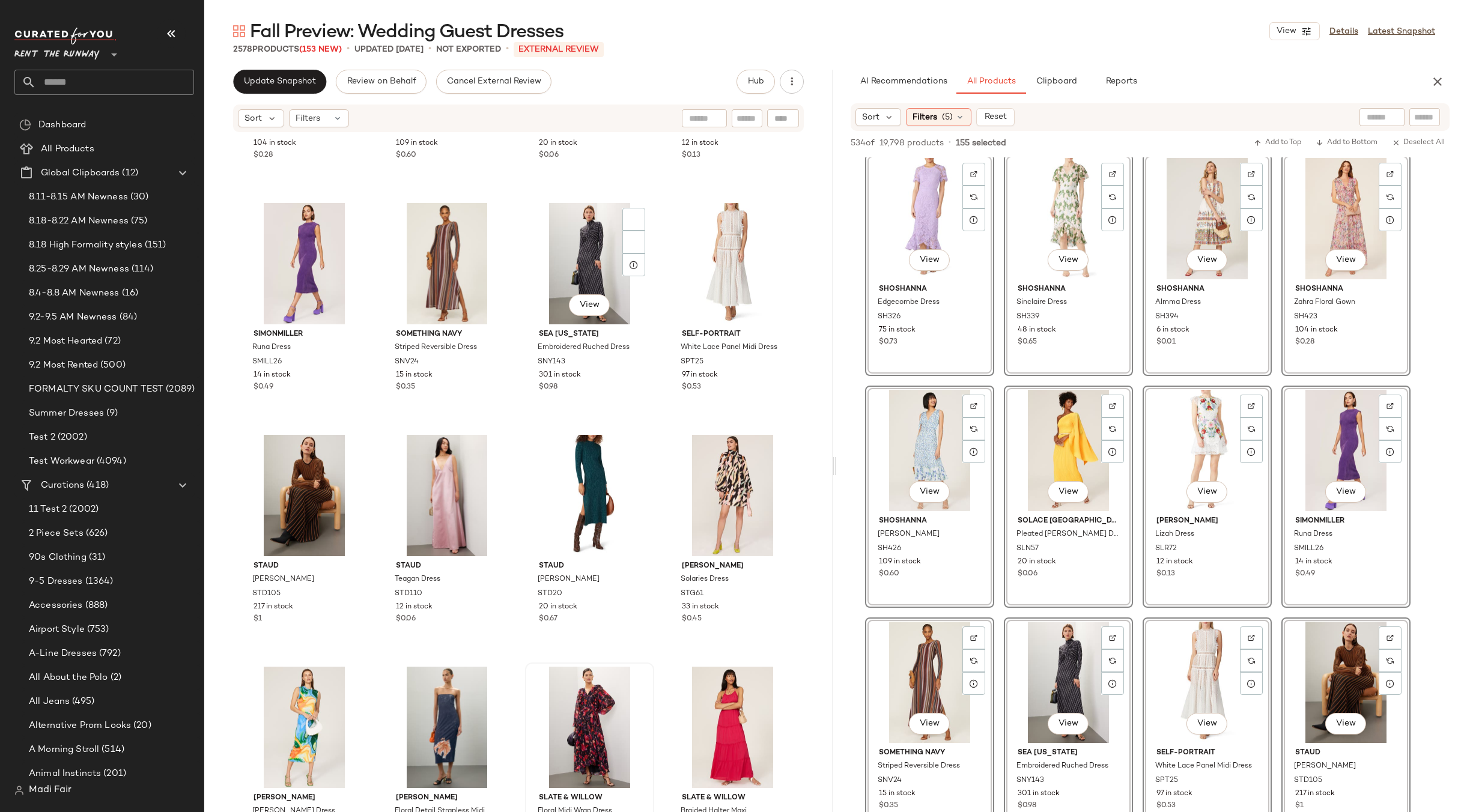
scroll to position [147497, 0]
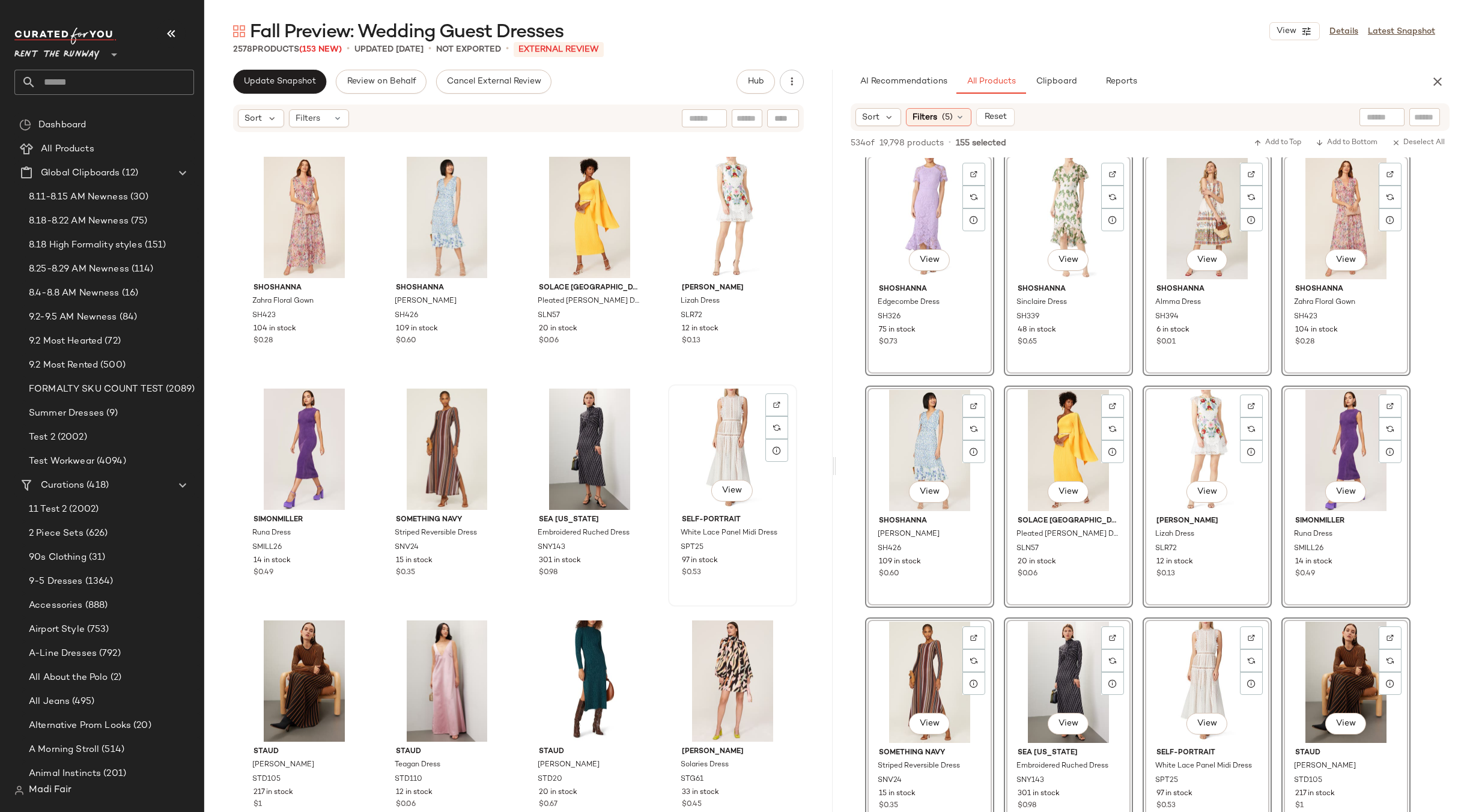
click at [719, 440] on div "View" at bounding box center [732, 449] width 121 height 121
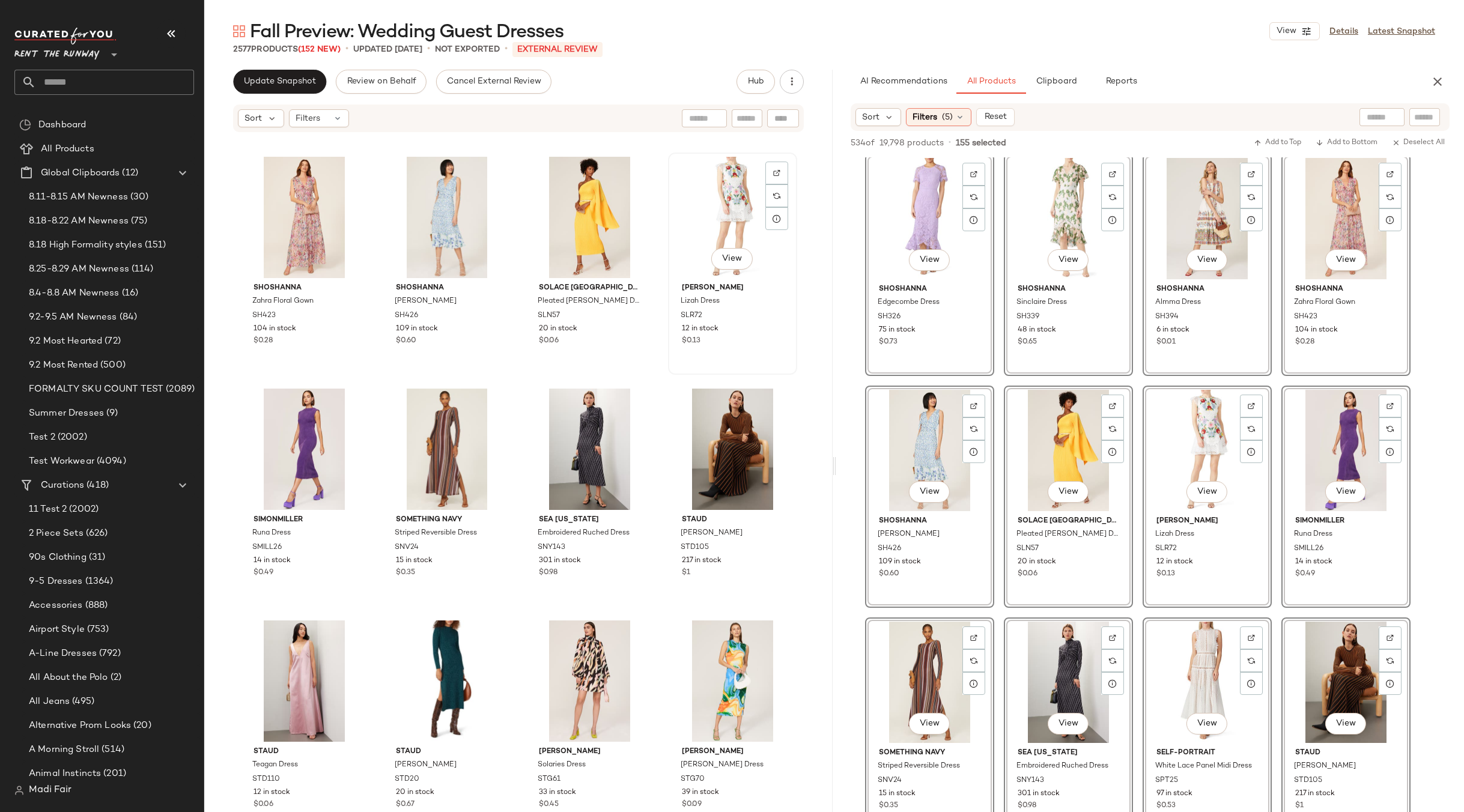
click at [711, 222] on div "View" at bounding box center [732, 217] width 121 height 121
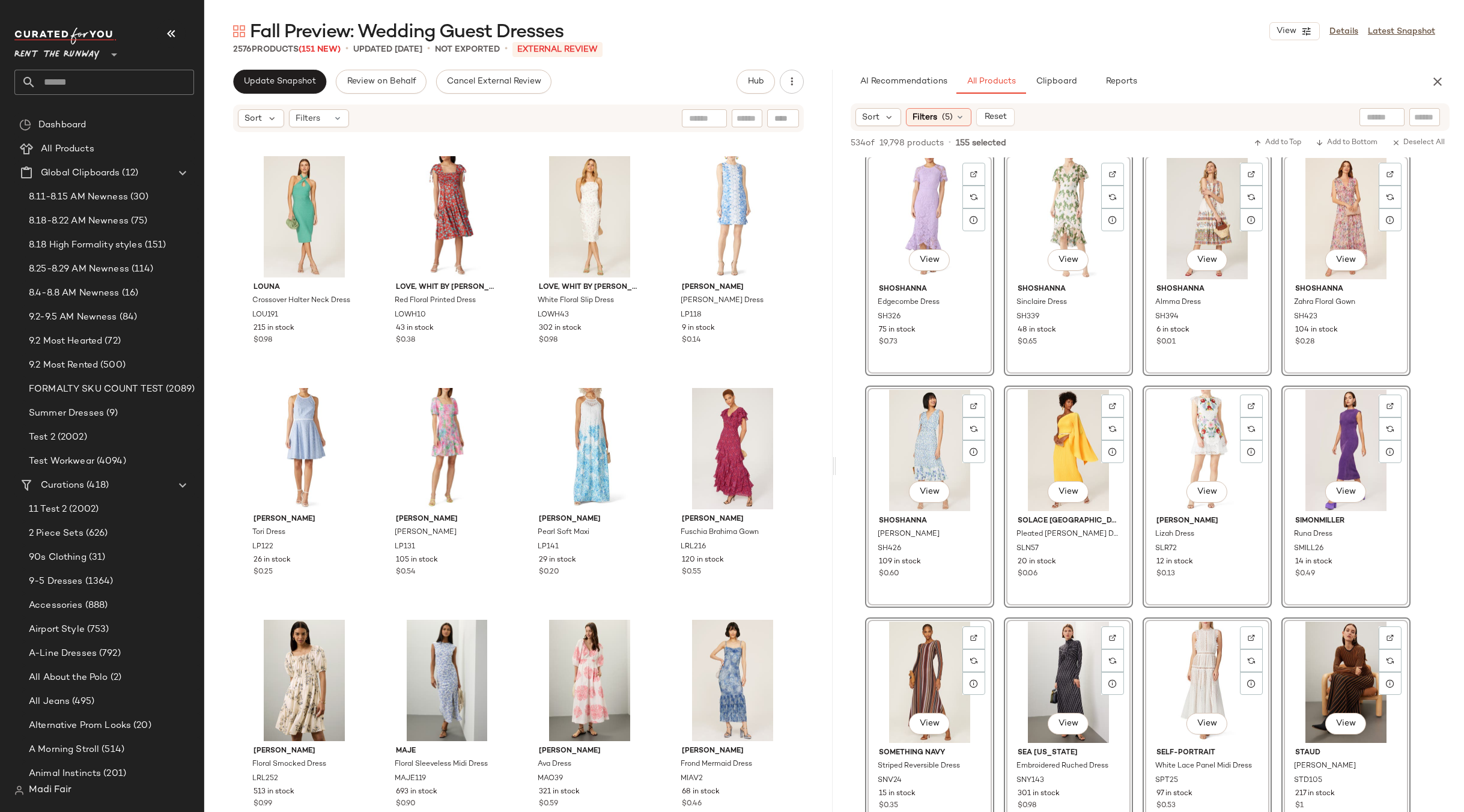
scroll to position [144012, 0]
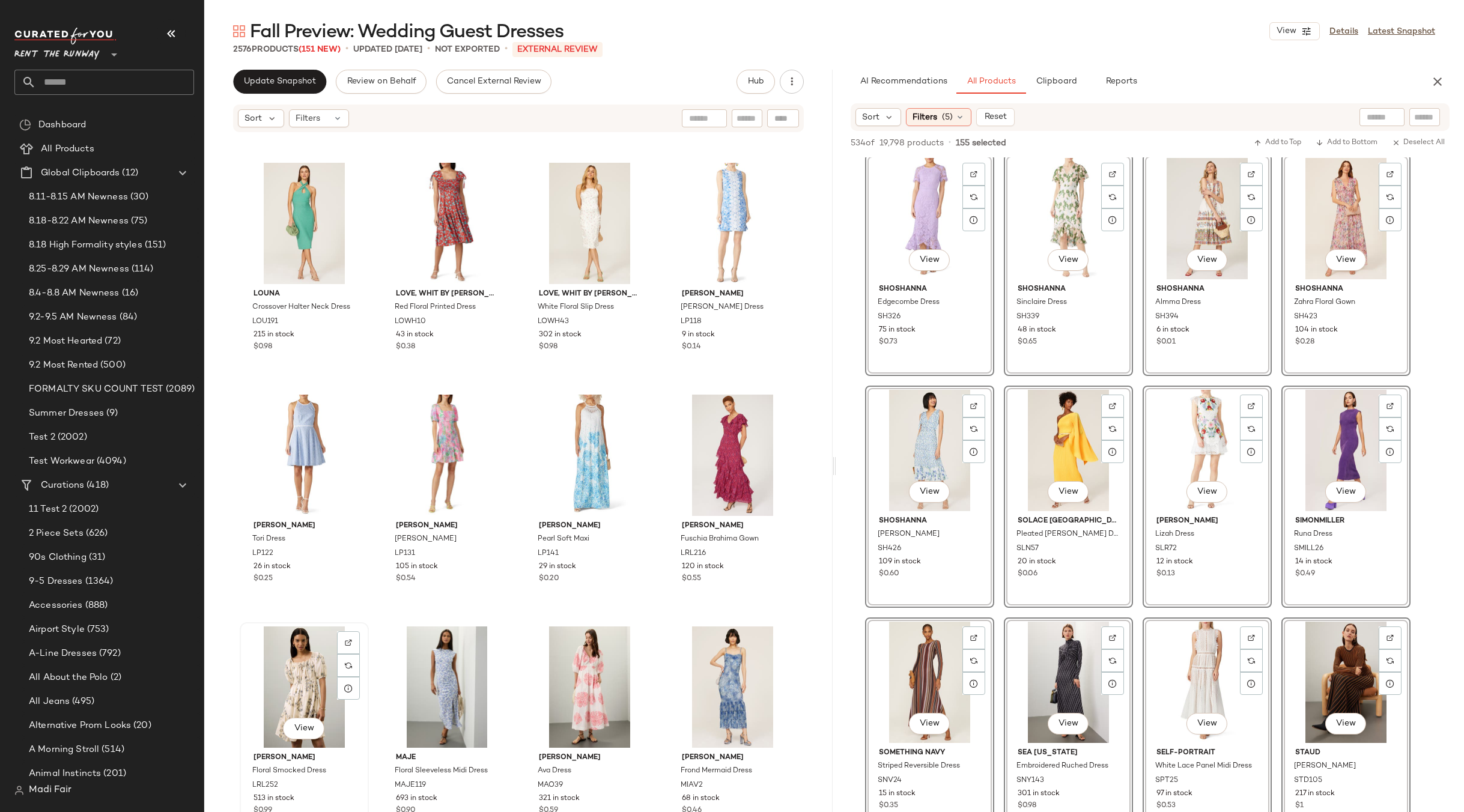
click at [275, 681] on div "View" at bounding box center [304, 687] width 121 height 121
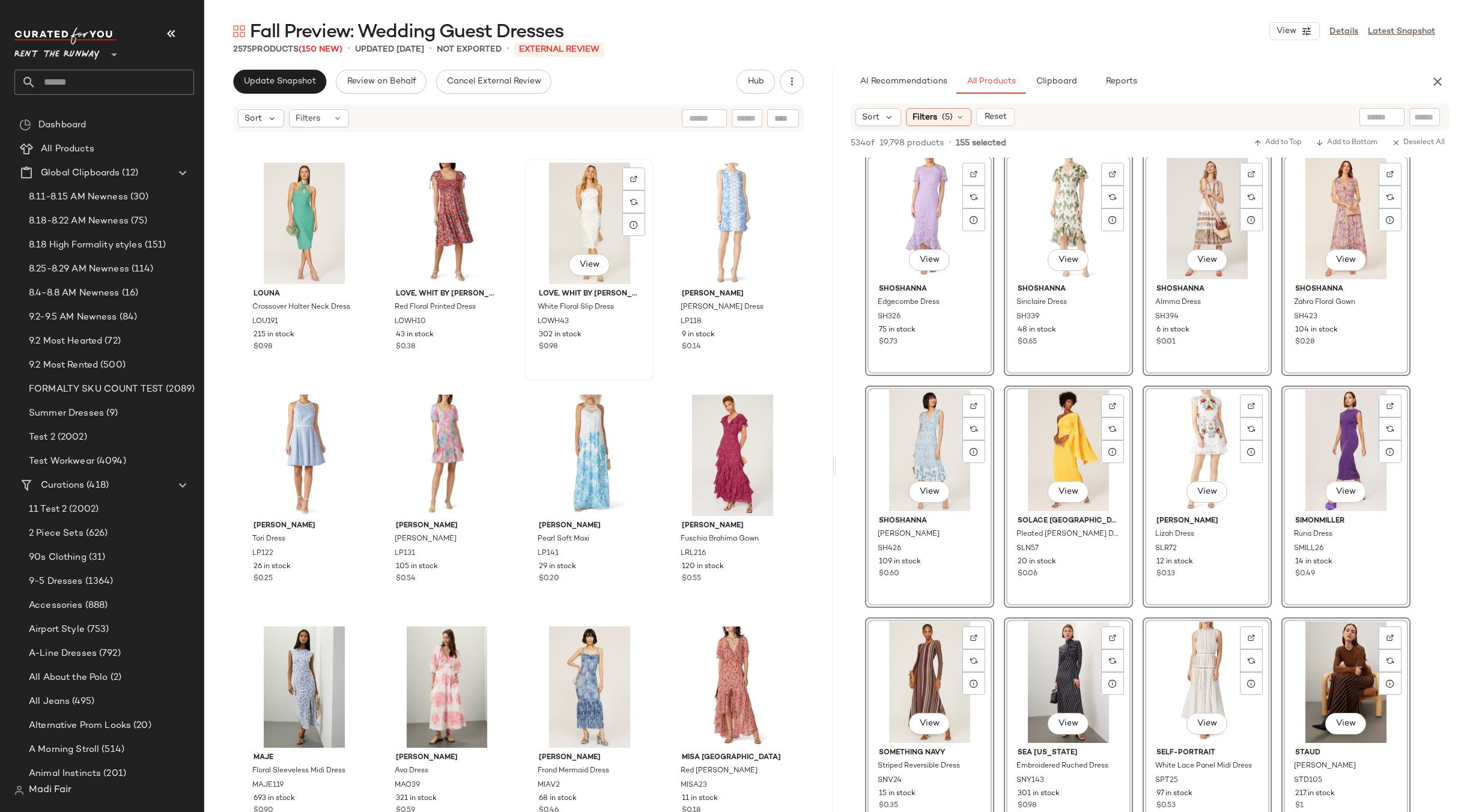
click at [590, 208] on div "View" at bounding box center [589, 224] width 121 height 121
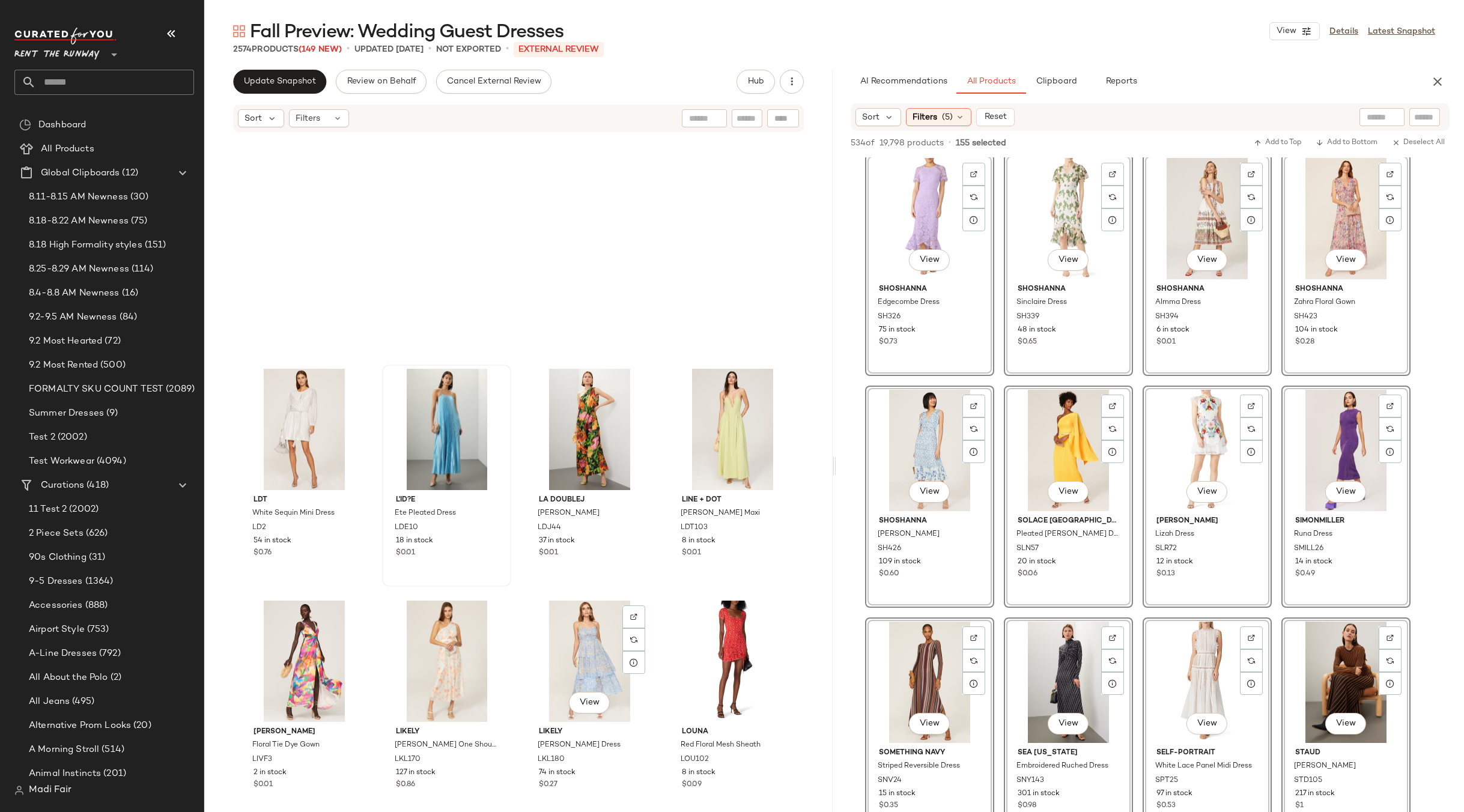
scroll to position [143230, 0]
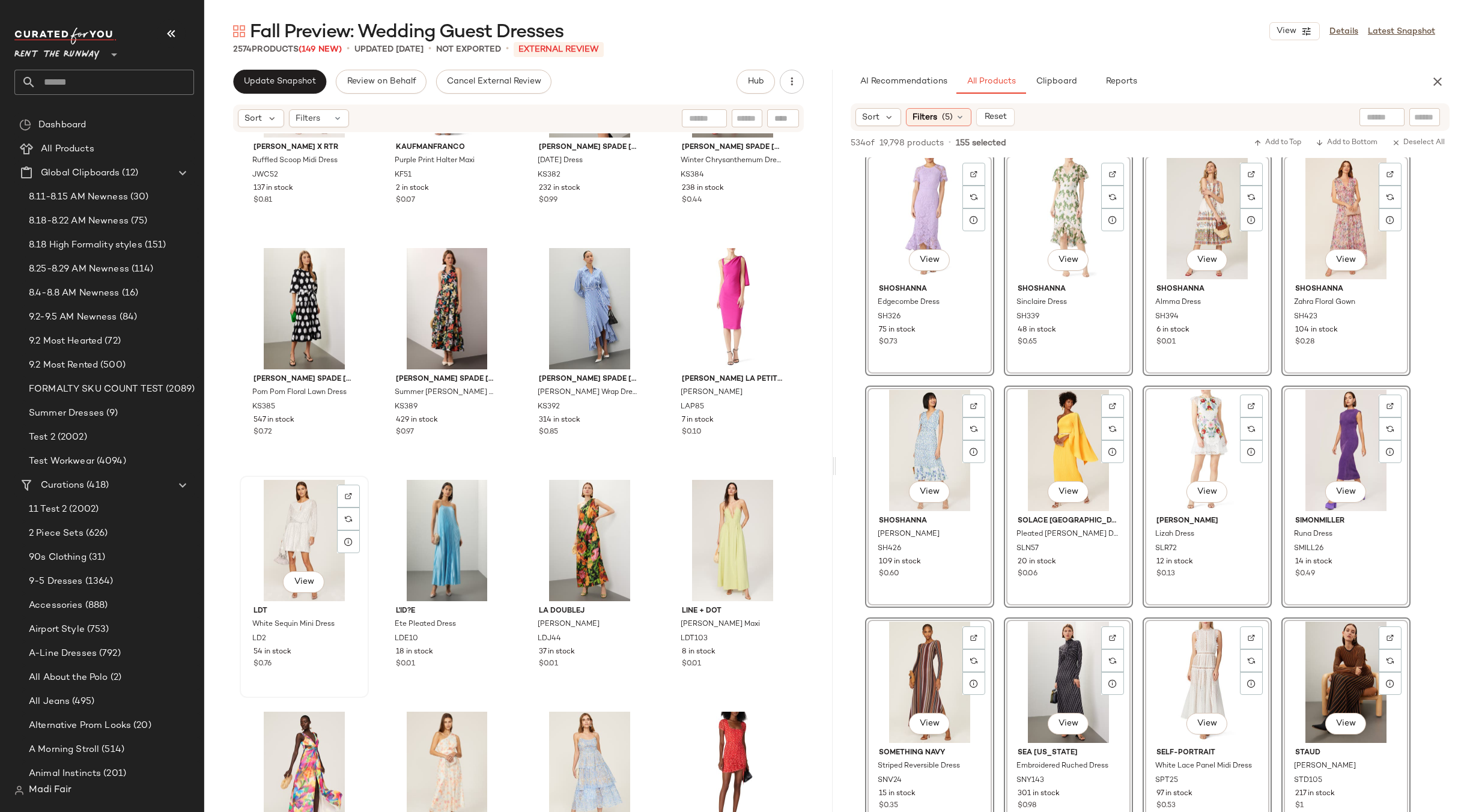
click at [284, 539] on div "View" at bounding box center [304, 540] width 121 height 121
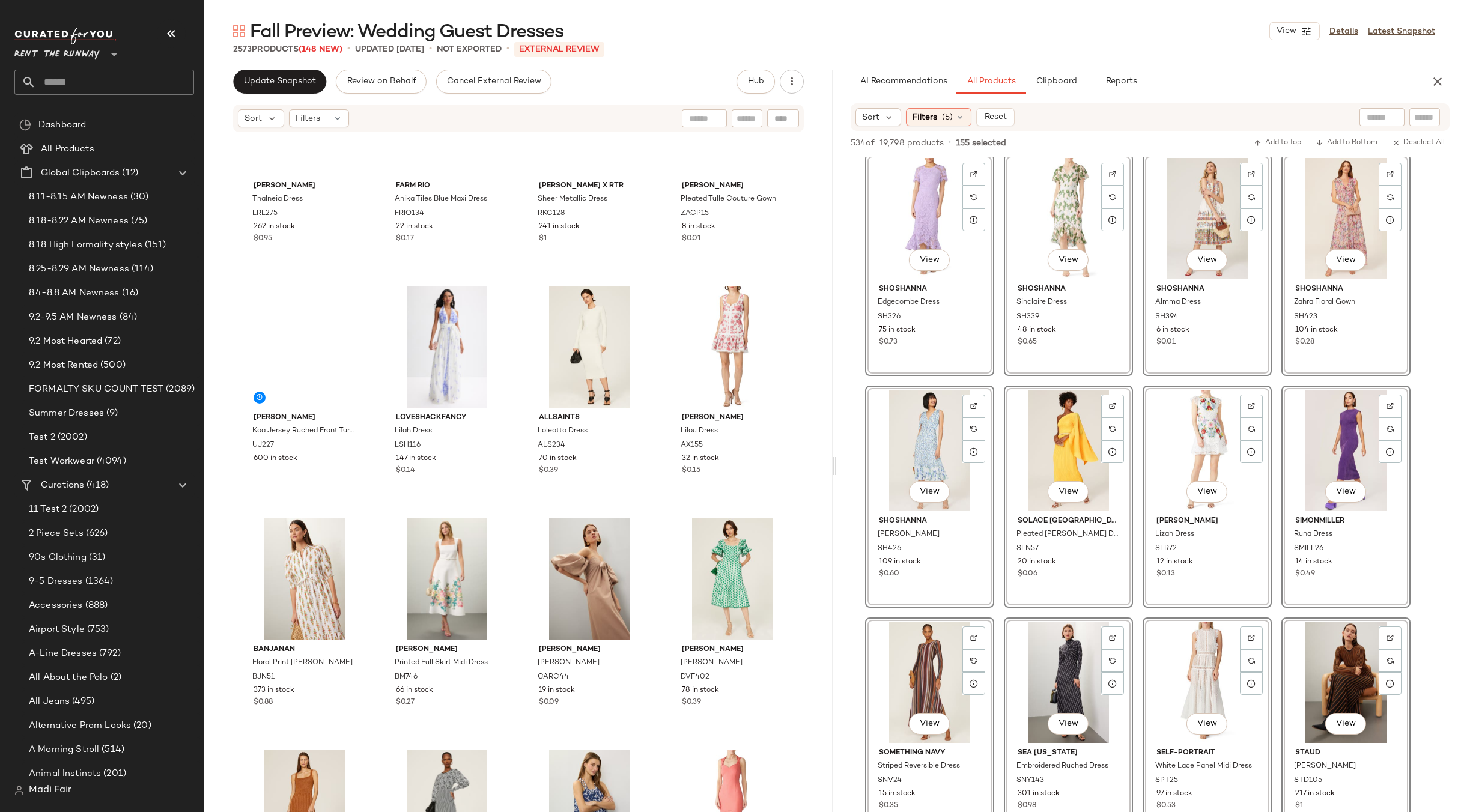
scroll to position [140407, 0]
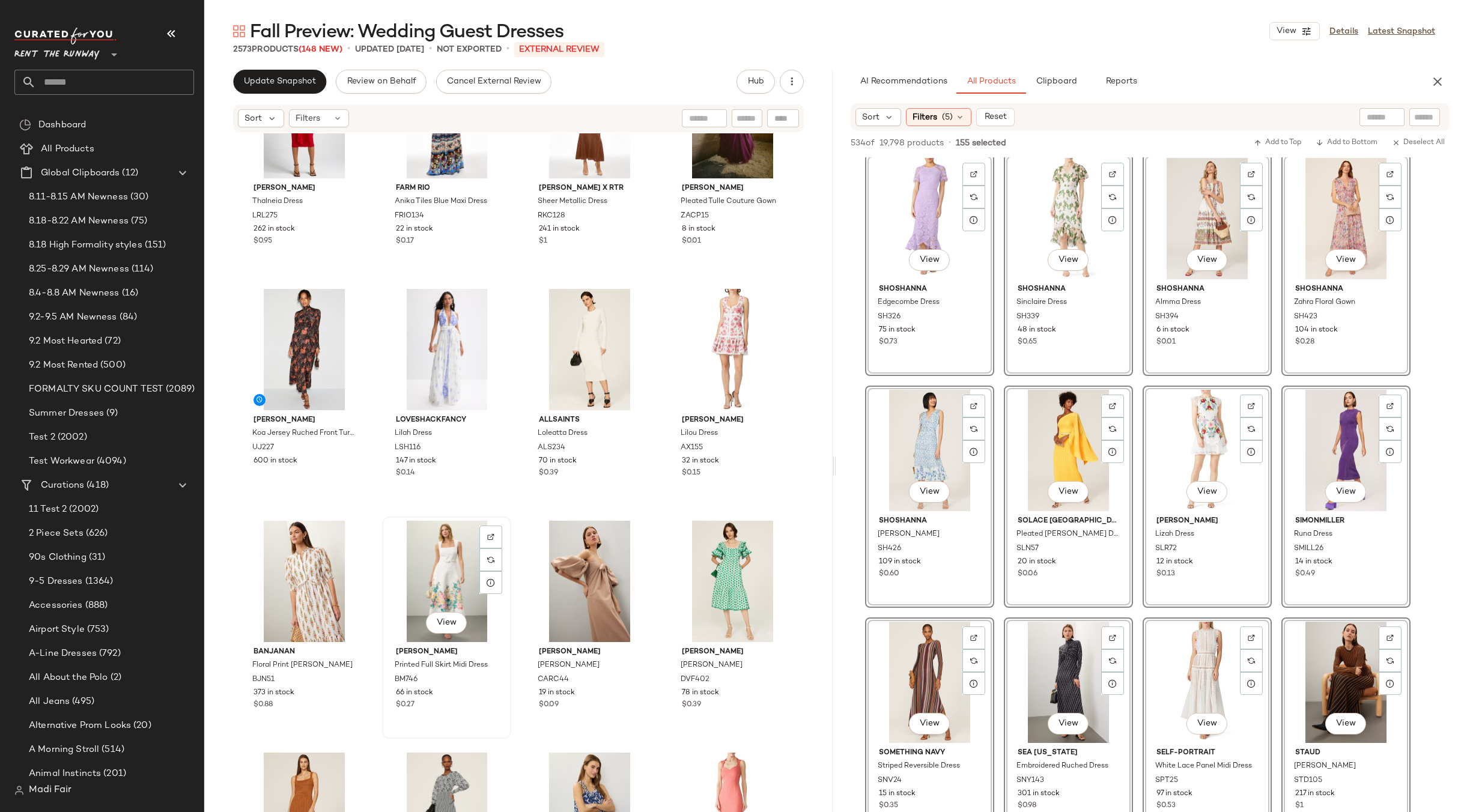
click at [436, 577] on div "View" at bounding box center [447, 581] width 121 height 121
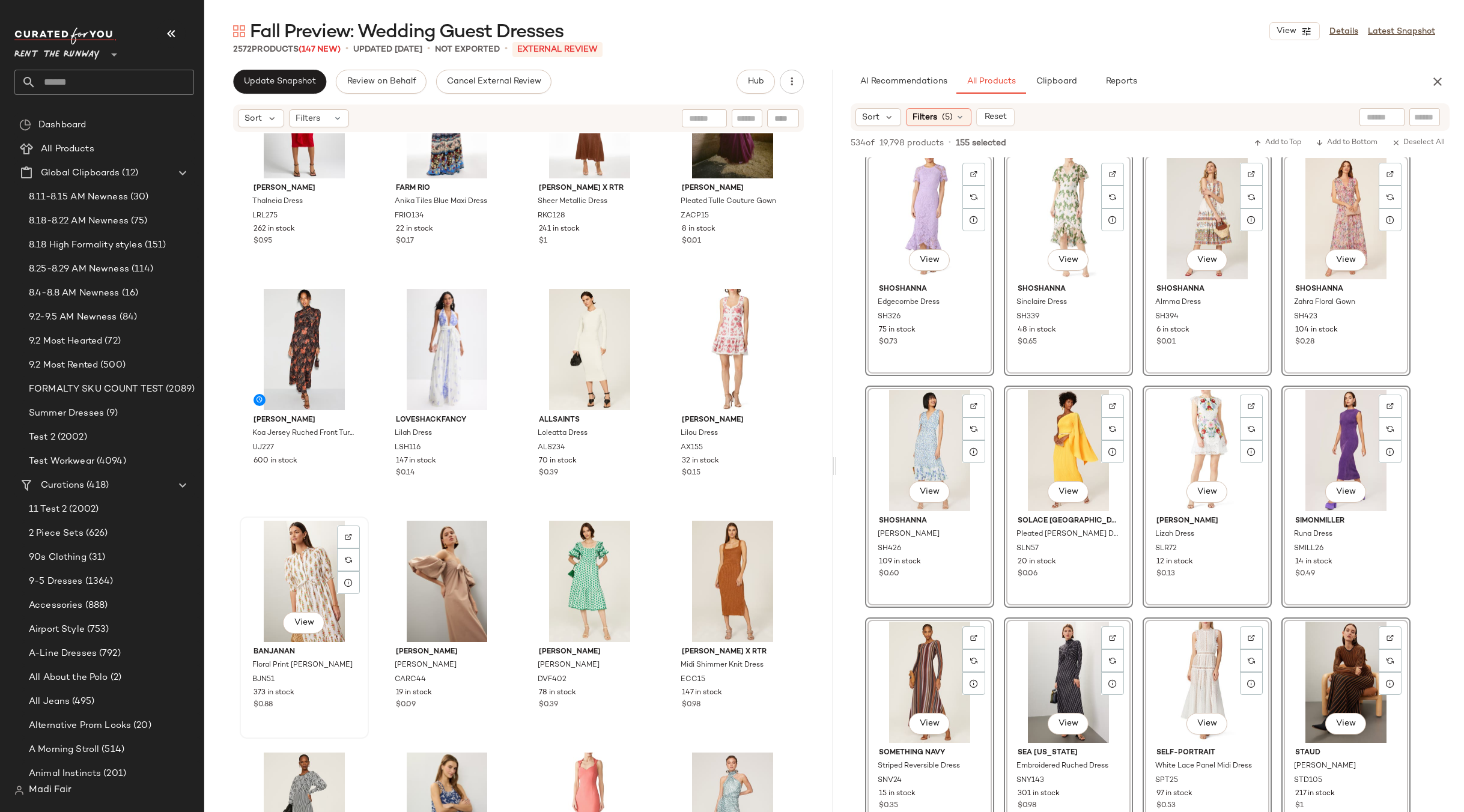
click at [309, 572] on div "View" at bounding box center [304, 581] width 121 height 121
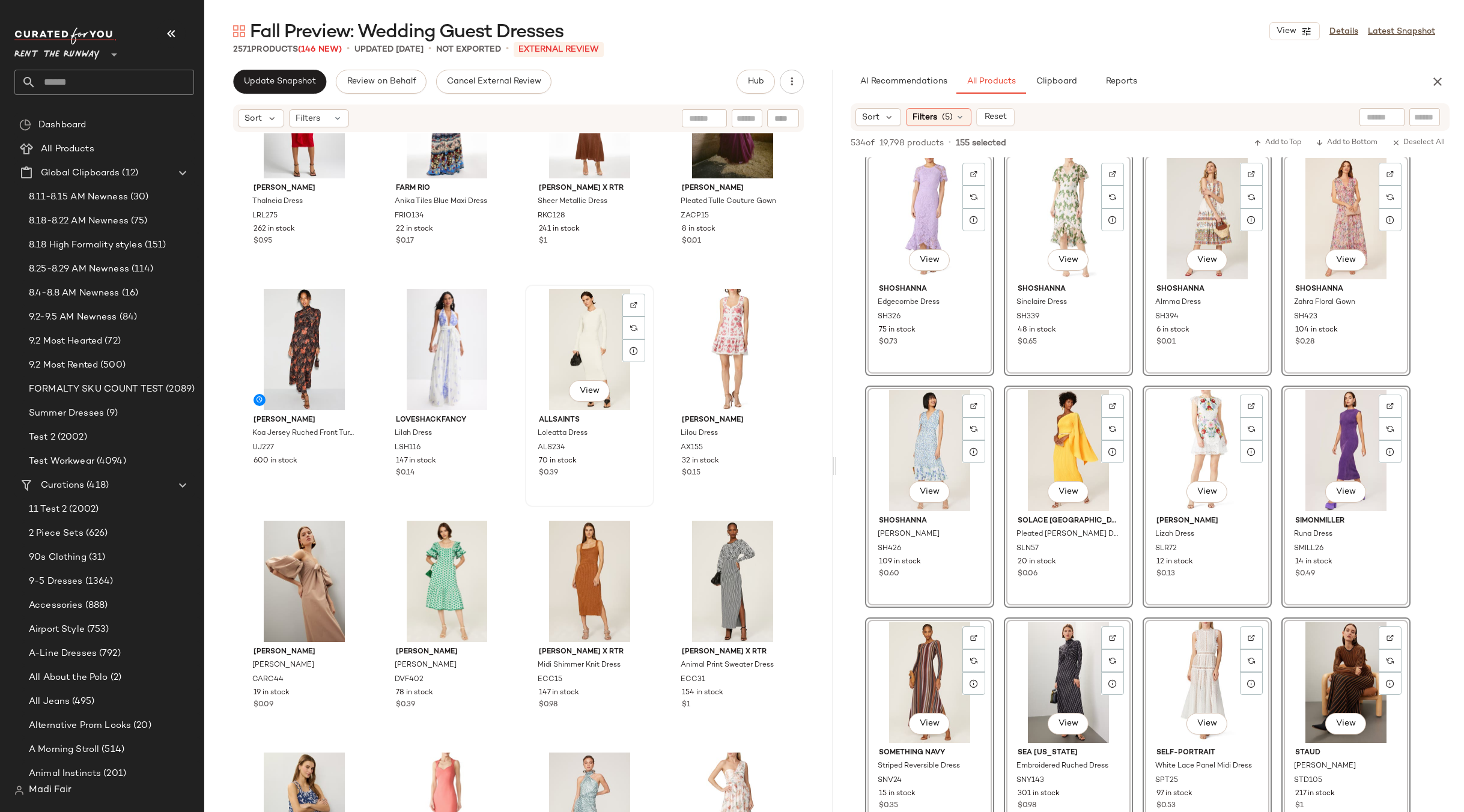
click at [568, 349] on div "View" at bounding box center [589, 349] width 121 height 121
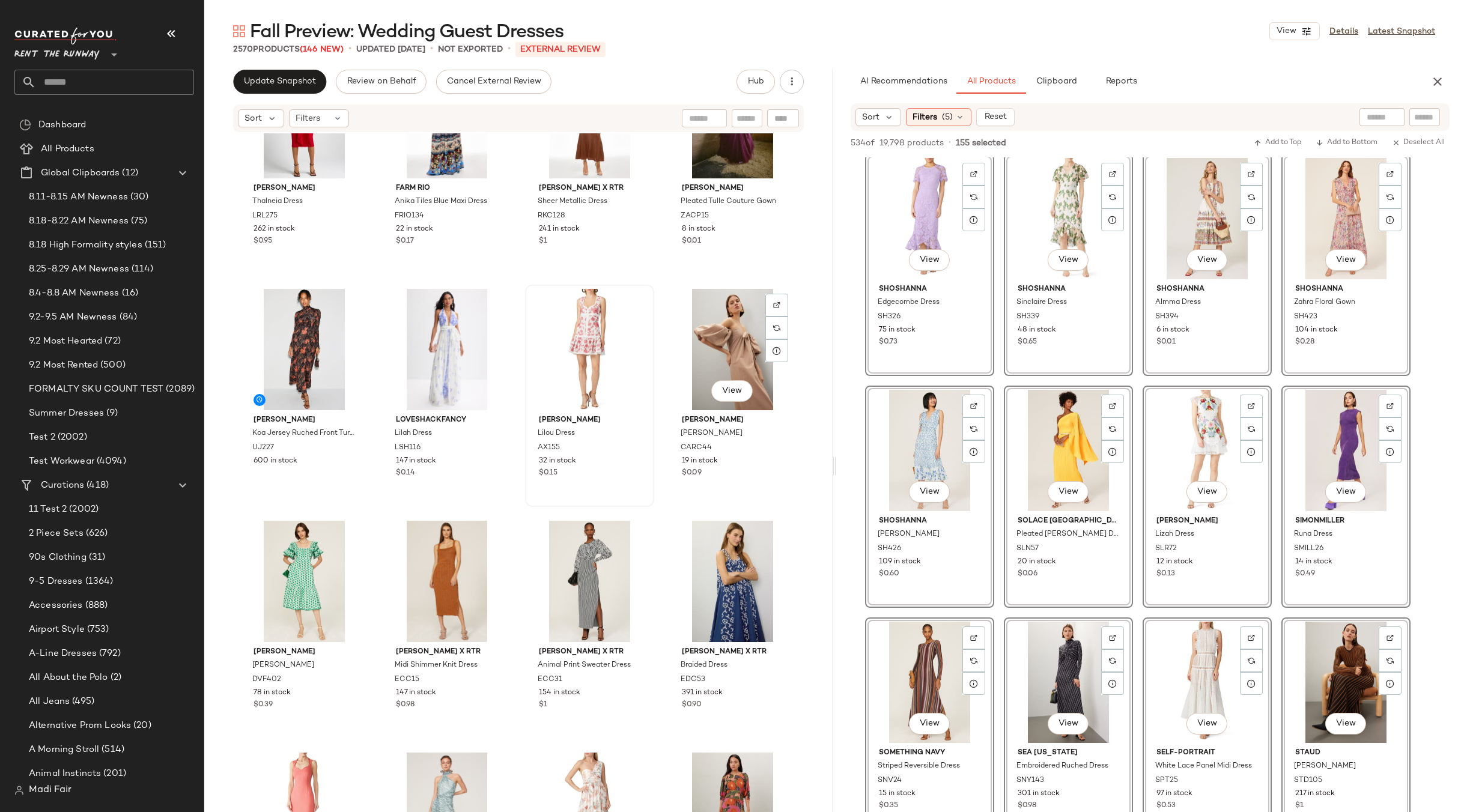
scroll to position [140106, 0]
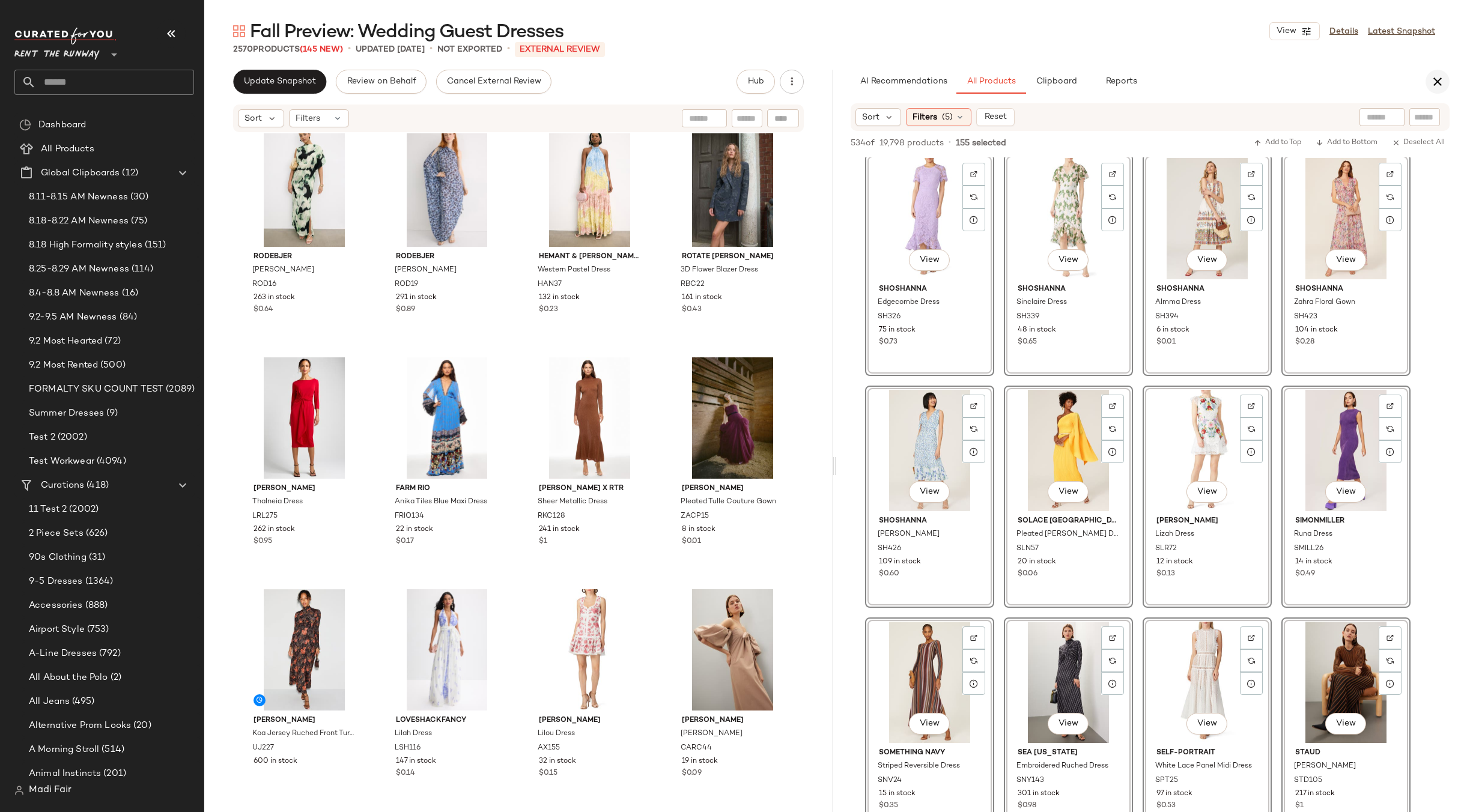
click at [1445, 78] on button "button" at bounding box center [1437, 82] width 24 height 24
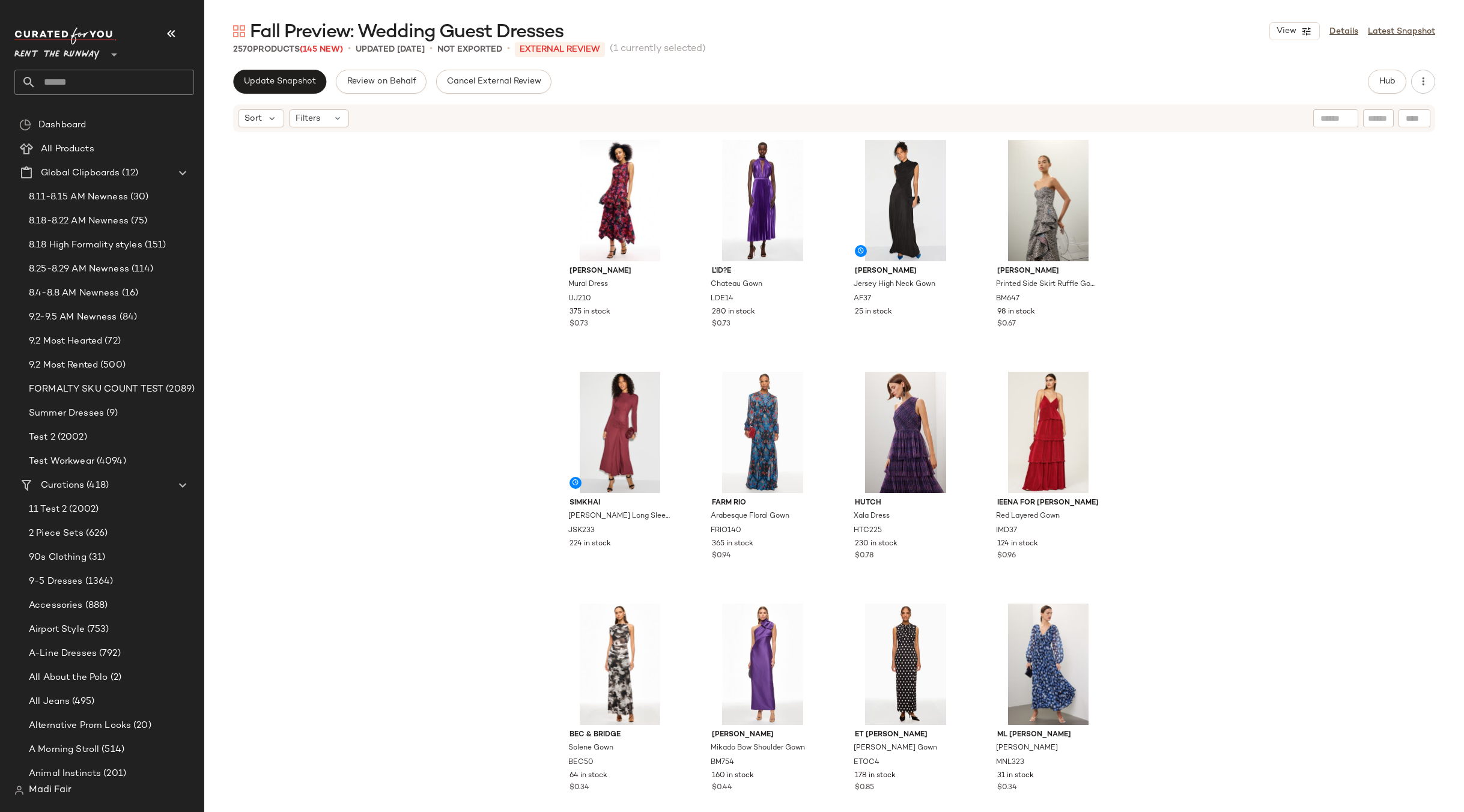
click at [1409, 318] on div "Ulla Johnson Mural Dress UJ210 375 in stock $0.73 L'ID?E Chateau Gown LDE14 280…" at bounding box center [834, 490] width 1260 height 715
click at [444, 232] on div "Ulla Johnson Mural Dress UJ210 375 in stock $0.73 L'ID?E Chateau Gown LDE14 280…" at bounding box center [834, 490] width 1260 height 715
click at [508, 84] on span "Cancel External Review" at bounding box center [494, 82] width 95 height 10
click at [1390, 79] on span "Hub" at bounding box center [1387, 82] width 17 height 10
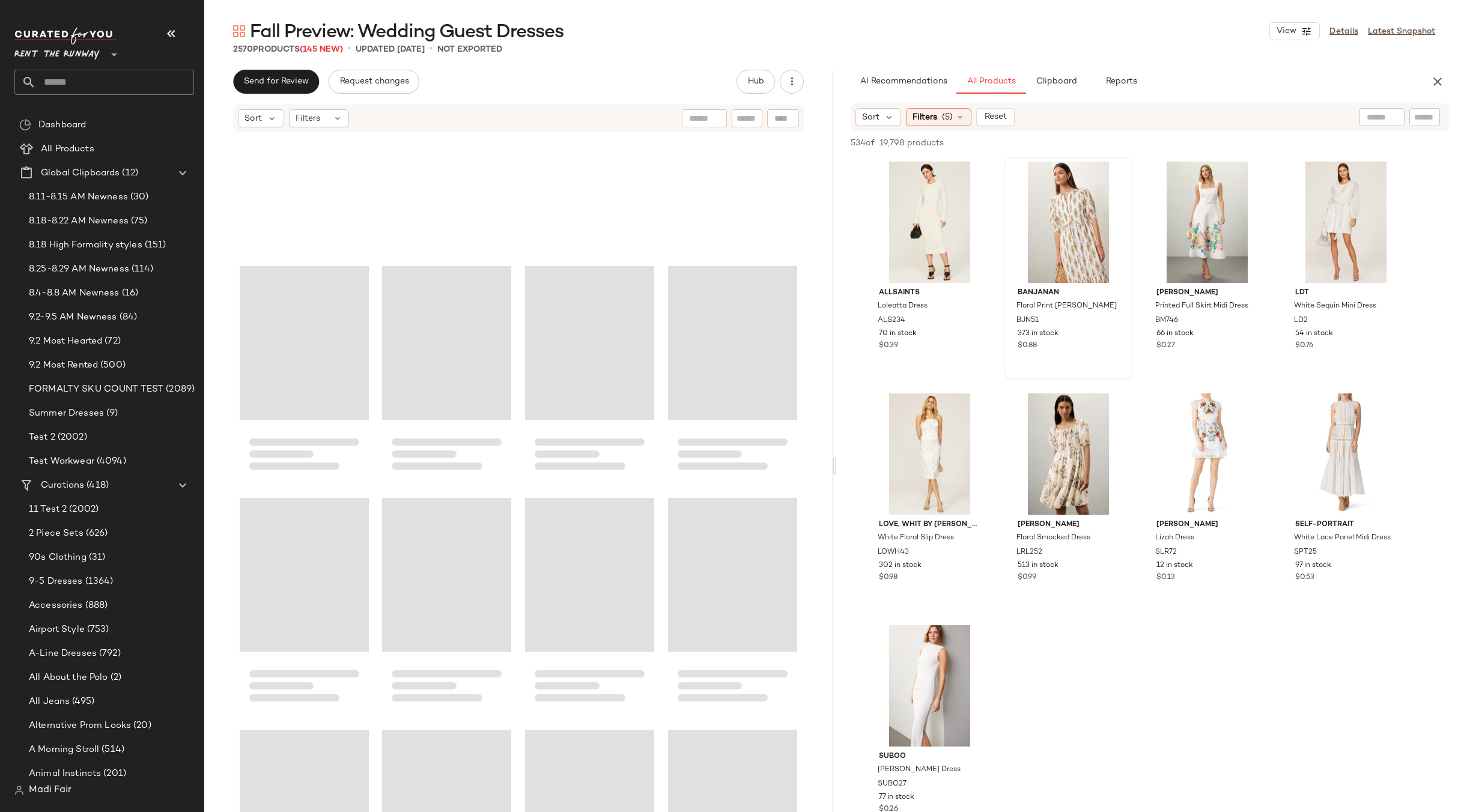
scroll to position [134685, 0]
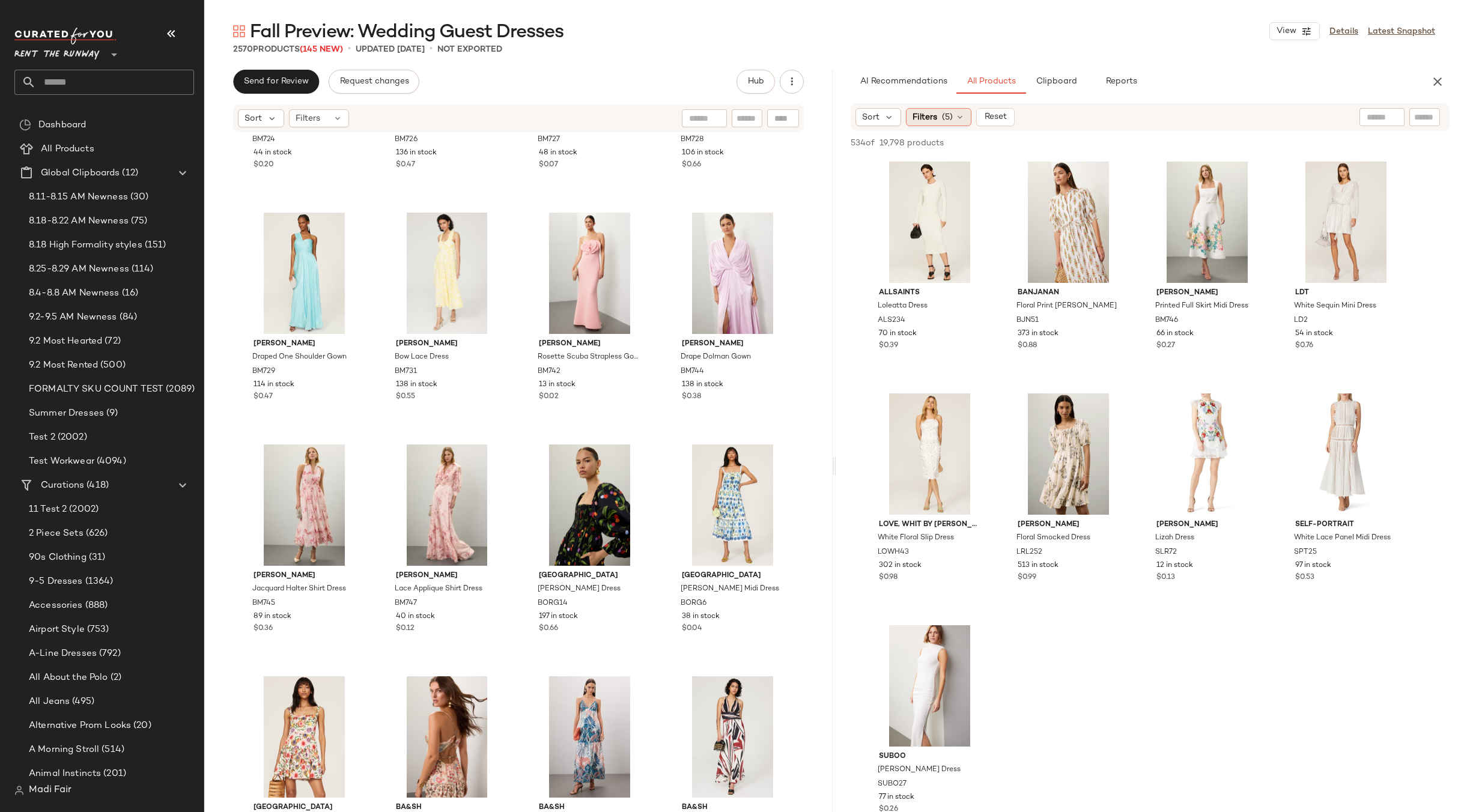
click at [941, 117] on div "Filters (5)" at bounding box center [938, 117] width 65 height 18
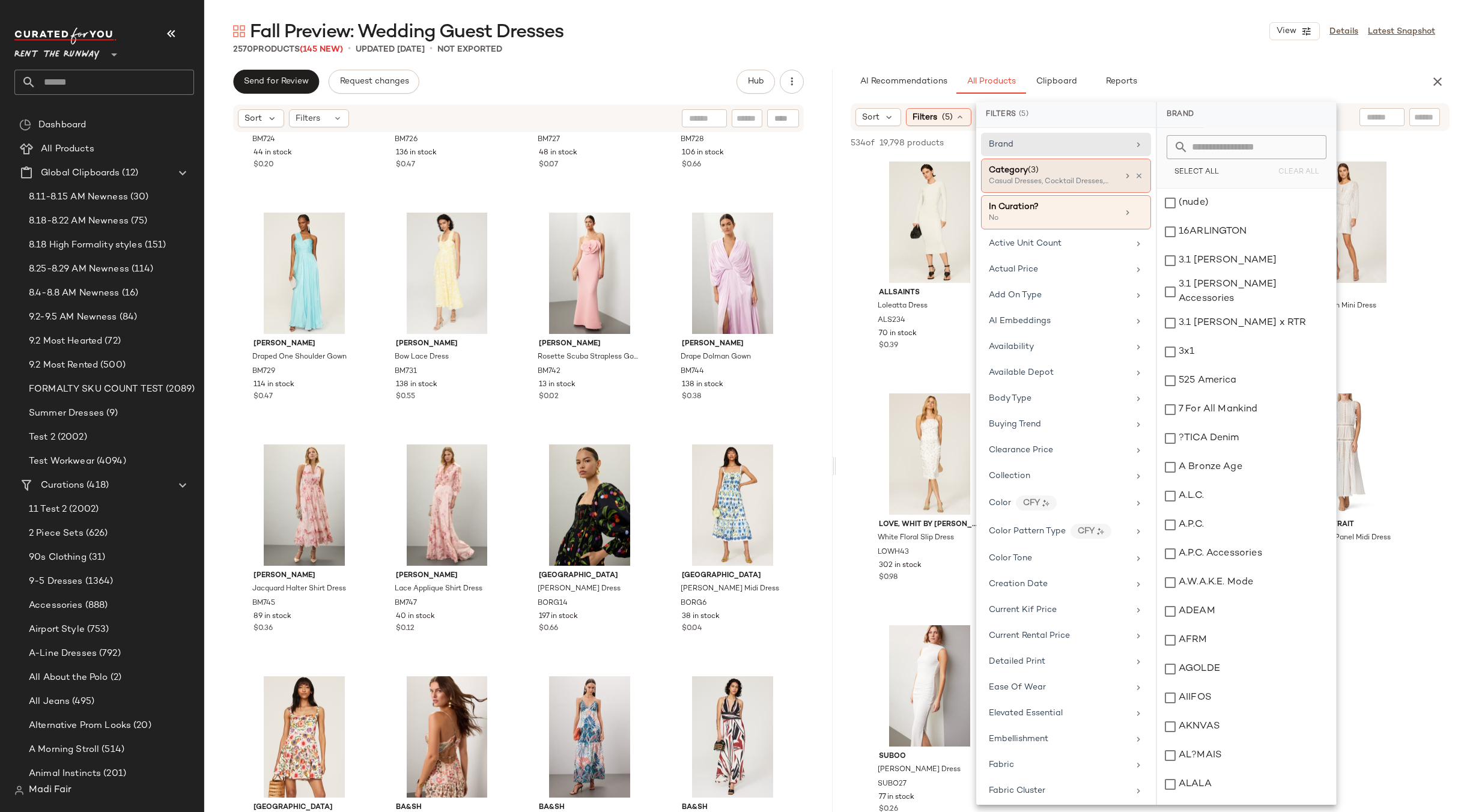
click at [1069, 195] on div "Category (3) Casual Dresses, Cocktail Dresses, Gowns" at bounding box center [1066, 212] width 170 height 35
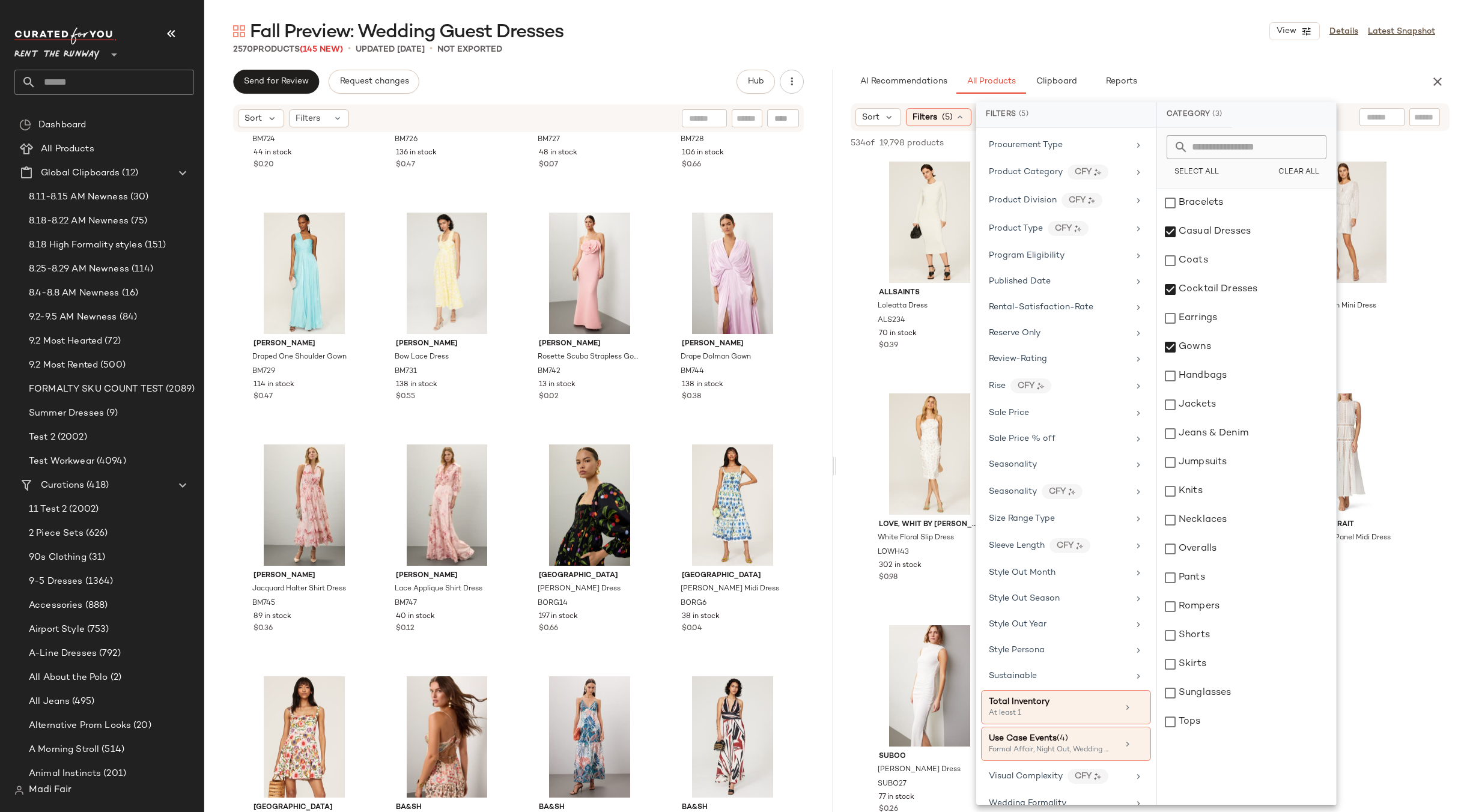
scroll to position [1471, 0]
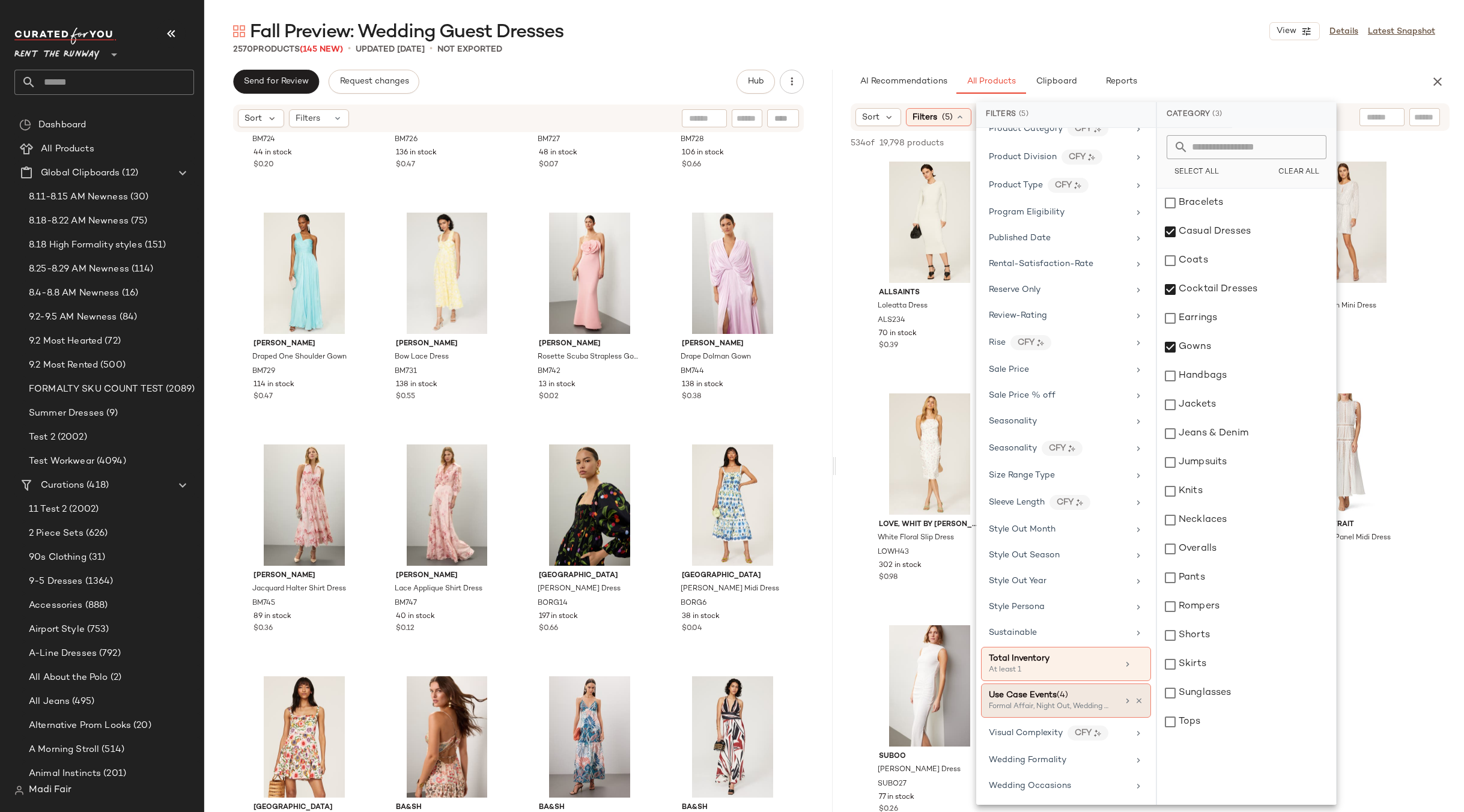
click at [1081, 699] on div "Use Case Events (4)" at bounding box center [1053, 695] width 129 height 13
click at [1106, 24] on div "Fall Preview: Wedding Guest Dresses View Details Latest Snapshot" at bounding box center [834, 31] width 1260 height 24
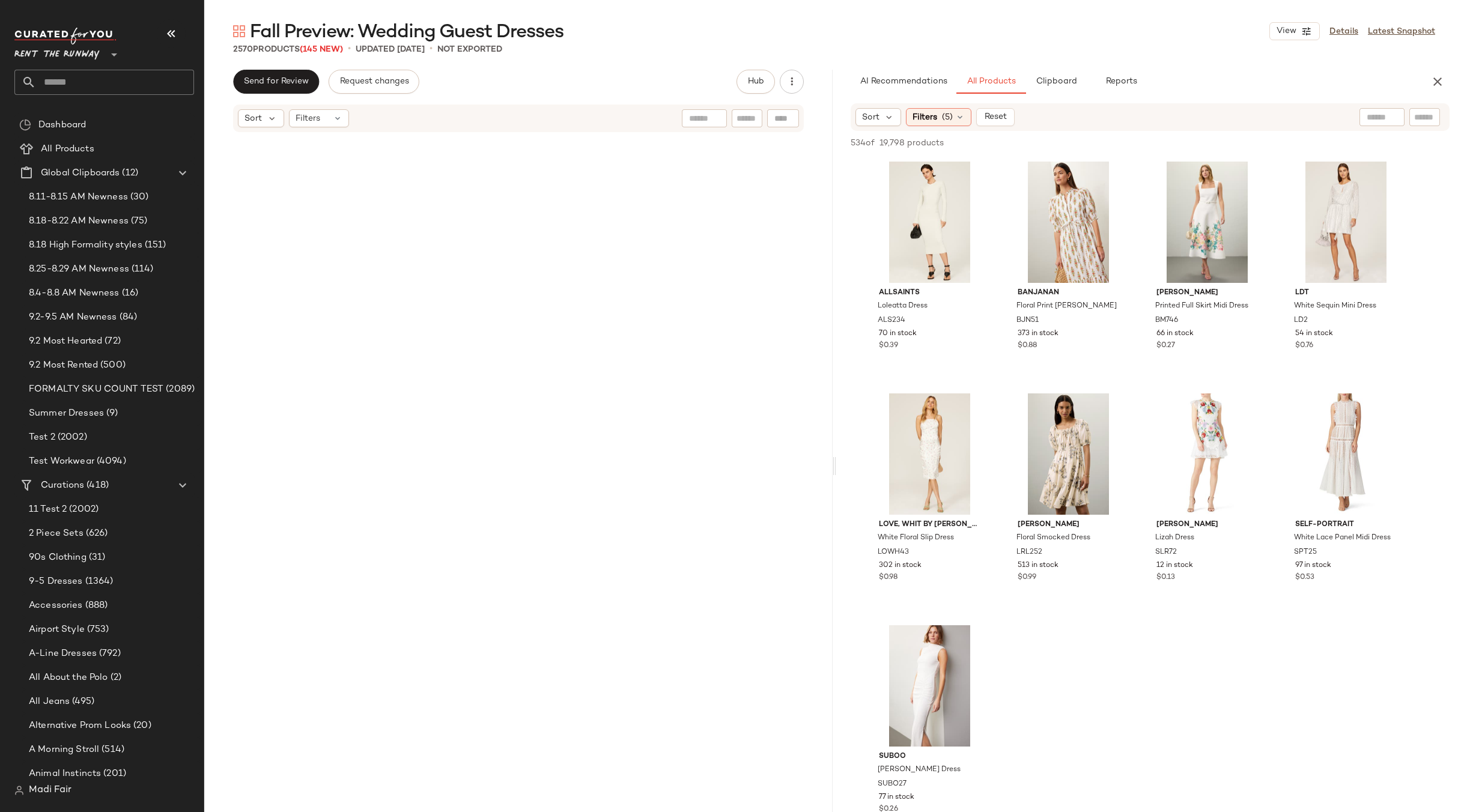
scroll to position [0, 0]
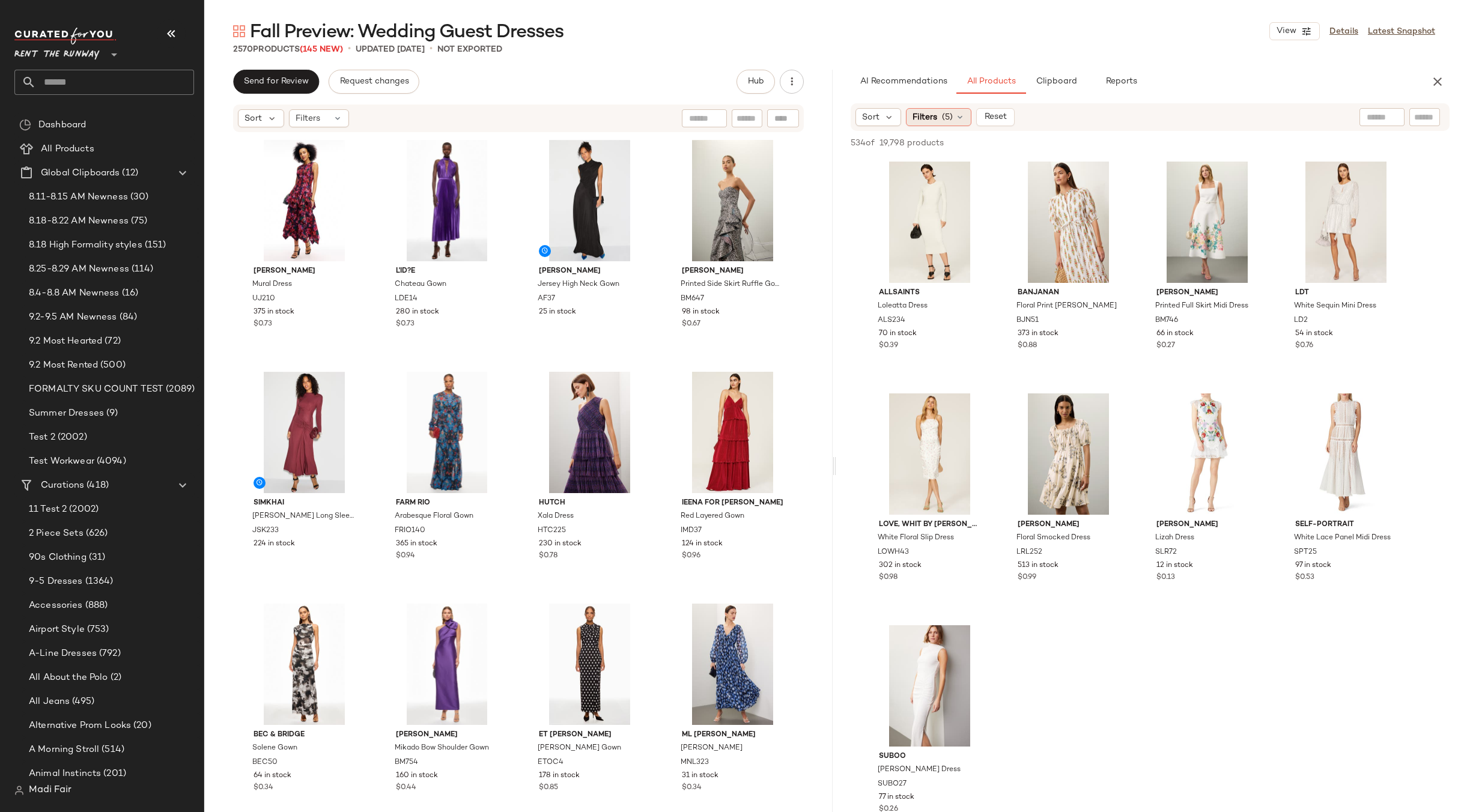
click at [921, 111] on span "Filters" at bounding box center [925, 117] width 25 height 13
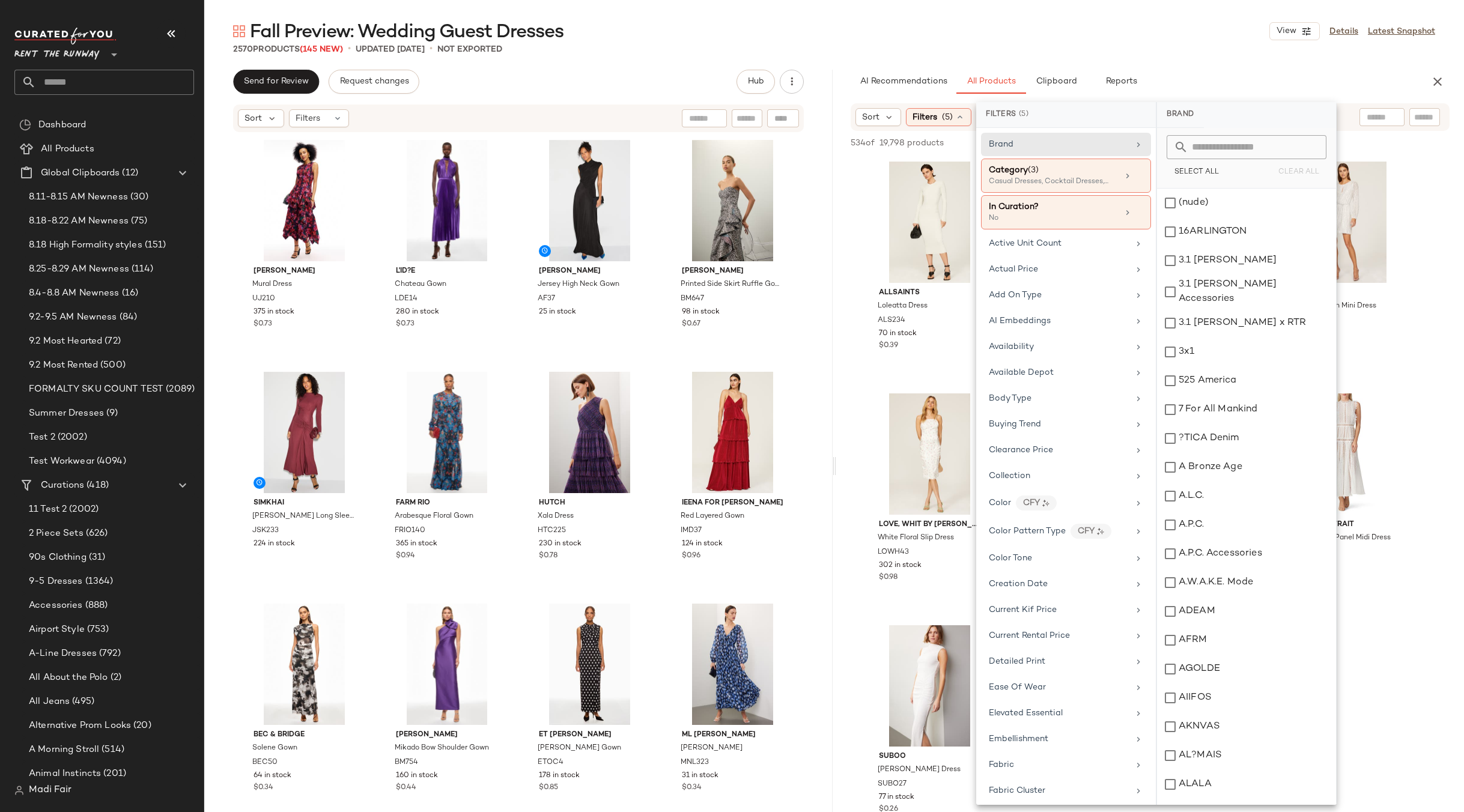
click at [933, 32] on div "Fall Preview: Wedding Guest Dresses View Details Latest Snapshot" at bounding box center [834, 31] width 1260 height 24
